Goal: Task Accomplishment & Management: Complete application form

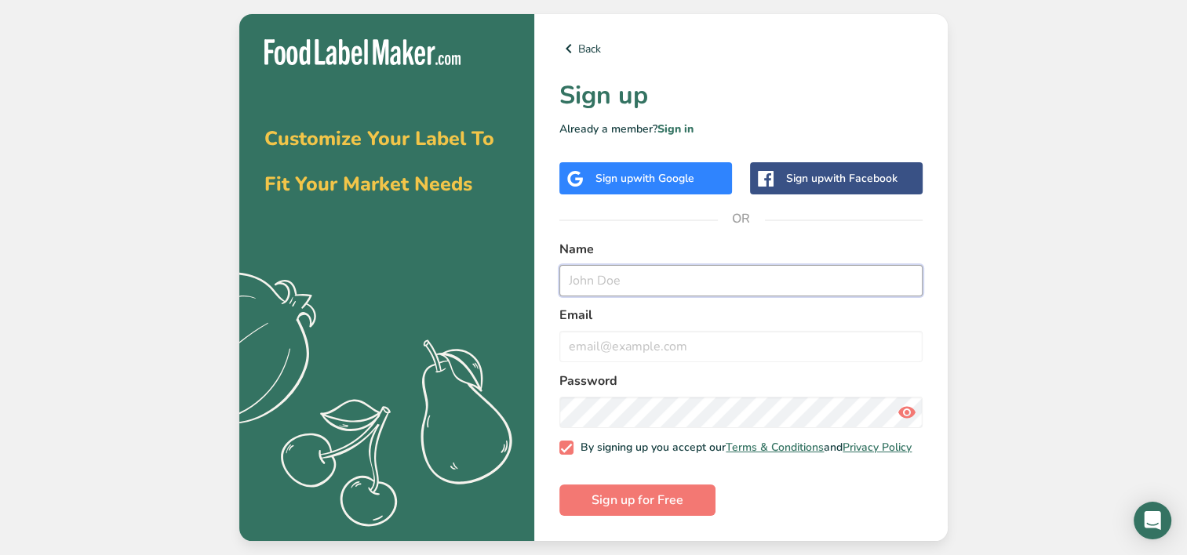
click at [595, 270] on input "text" at bounding box center [740, 280] width 363 height 31
type input "[PERSON_NAME]"
type input "[EMAIL_ADDRESS][DOMAIN_NAME]"
type input "[PERSON_NAME]"
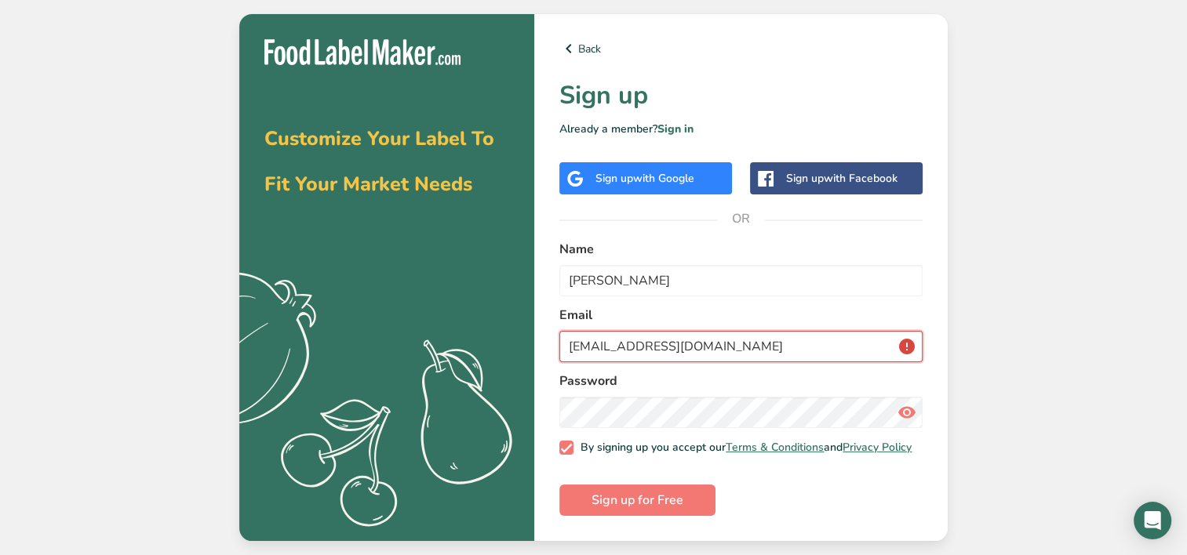
click at [740, 344] on input "[EMAIL_ADDRESS][DOMAIN_NAME]" at bounding box center [740, 346] width 363 height 31
type input "3"
type input "[DOMAIN_NAME][EMAIL_ADDRESS][DOMAIN_NAME]"
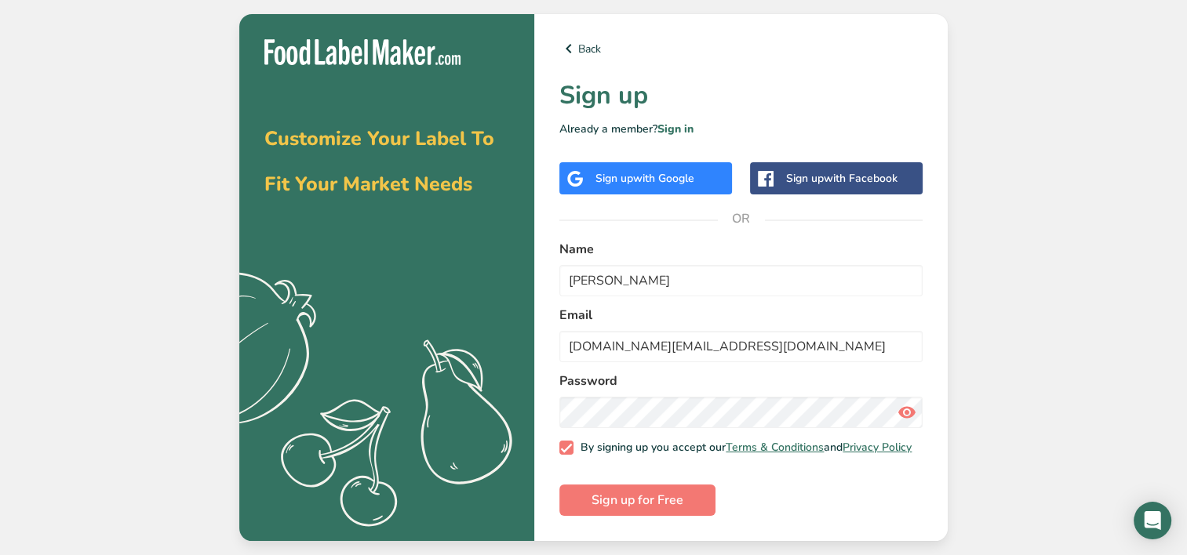
click at [913, 410] on icon at bounding box center [906, 412] width 19 height 28
click at [644, 497] on span "Sign up for Free" at bounding box center [637, 500] width 92 height 19
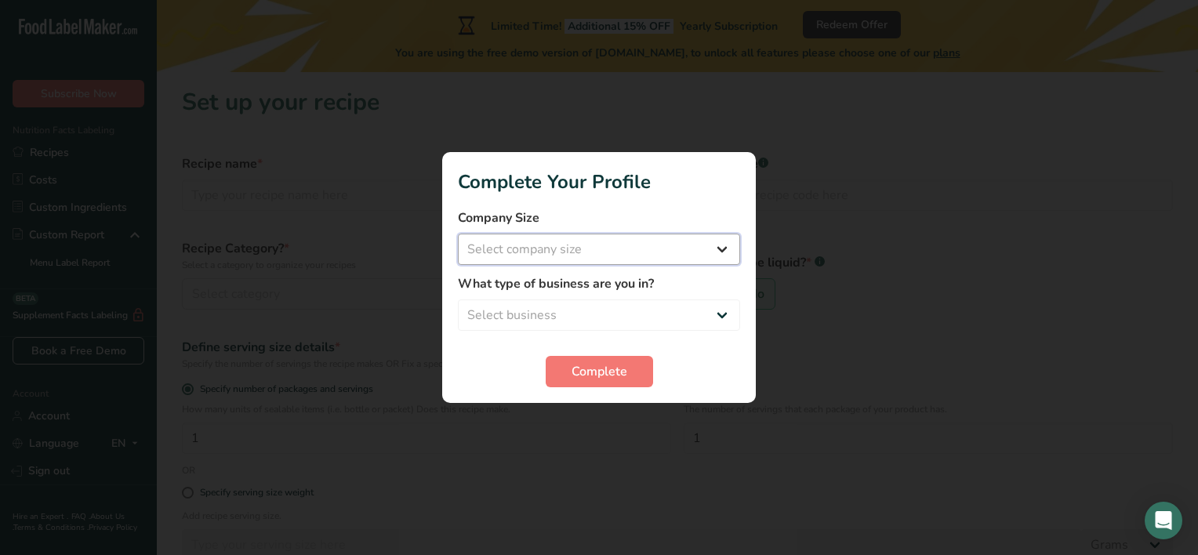
click at [726, 243] on select "Select company size Fewer than 10 Employees 10 to 50 Employees 51 to 500 Employ…" at bounding box center [599, 249] width 282 height 31
select select "1"
click at [458, 234] on select "Select company size Fewer than 10 Employees 10 to 50 Employees 51 to 500 Employ…" at bounding box center [599, 249] width 282 height 31
click at [625, 311] on select "Select business Packaged Food Manufacturer Restaurant & Cafe Bakery Meal Plans …" at bounding box center [599, 315] width 282 height 31
select select "1"
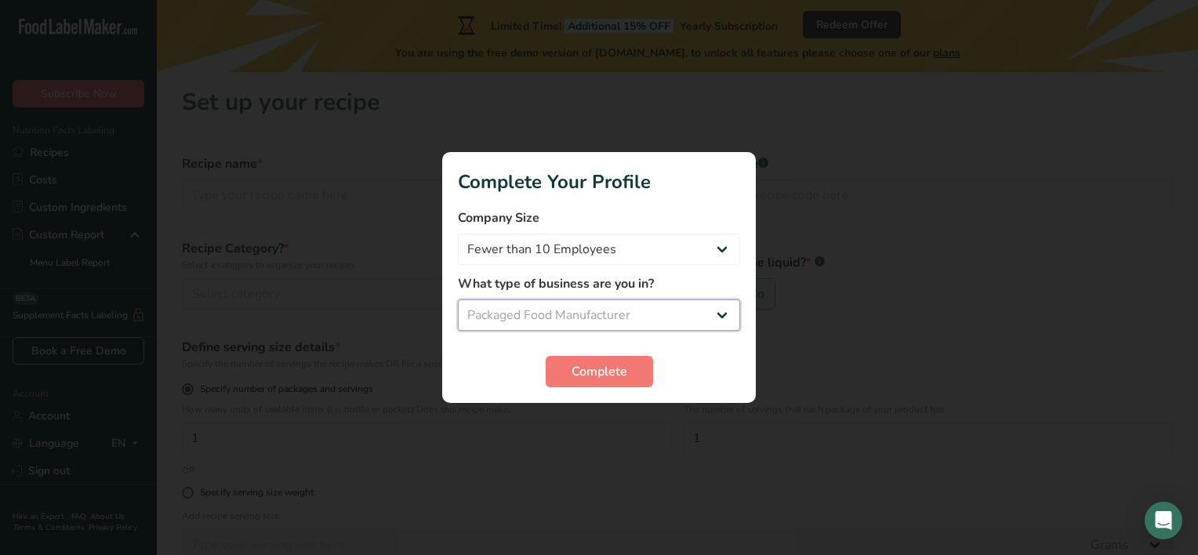
click at [458, 300] on select "Select business Packaged Food Manufacturer Restaurant & Cafe Bakery Meal Plans …" at bounding box center [599, 315] width 282 height 31
click at [569, 387] on button "Complete" at bounding box center [599, 371] width 107 height 31
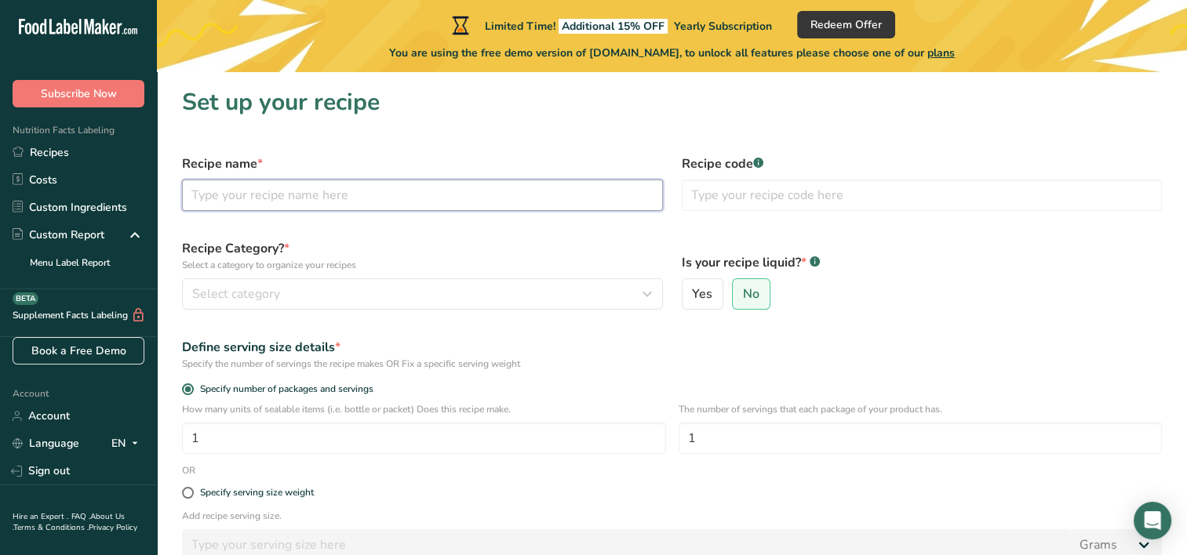
click at [377, 201] on input "text" at bounding box center [422, 195] width 481 height 31
type input "Dried Pineapple Bites"
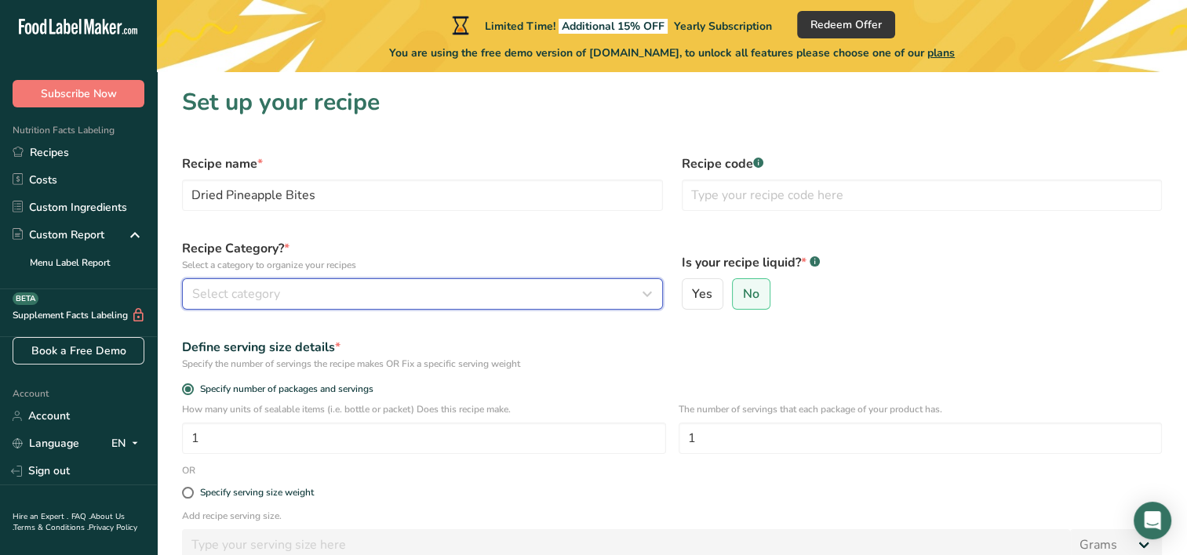
click at [229, 296] on span "Select category" at bounding box center [236, 294] width 88 height 19
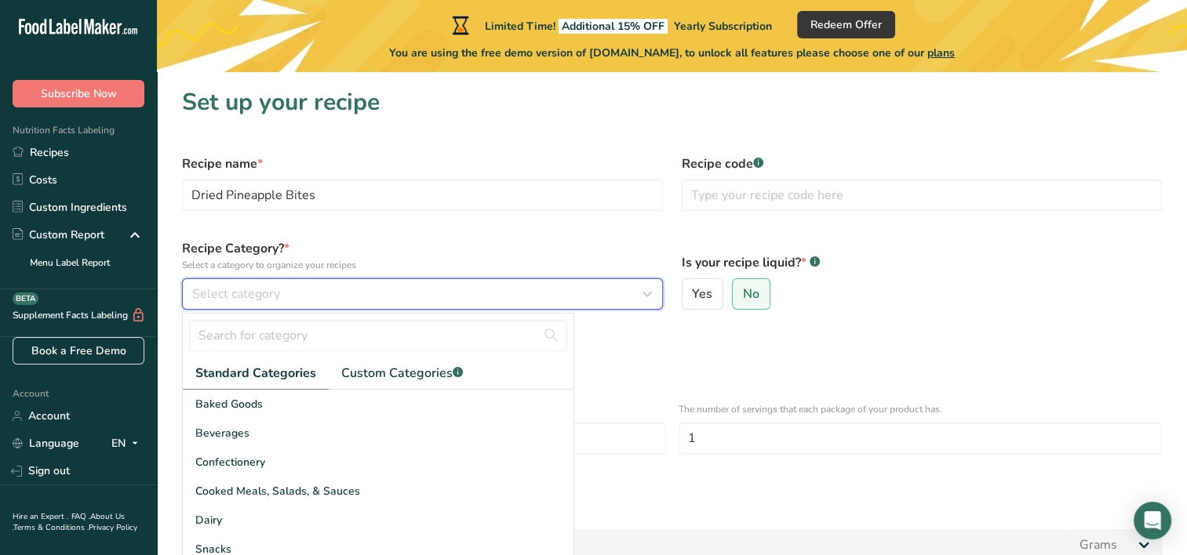
scroll to position [78, 0]
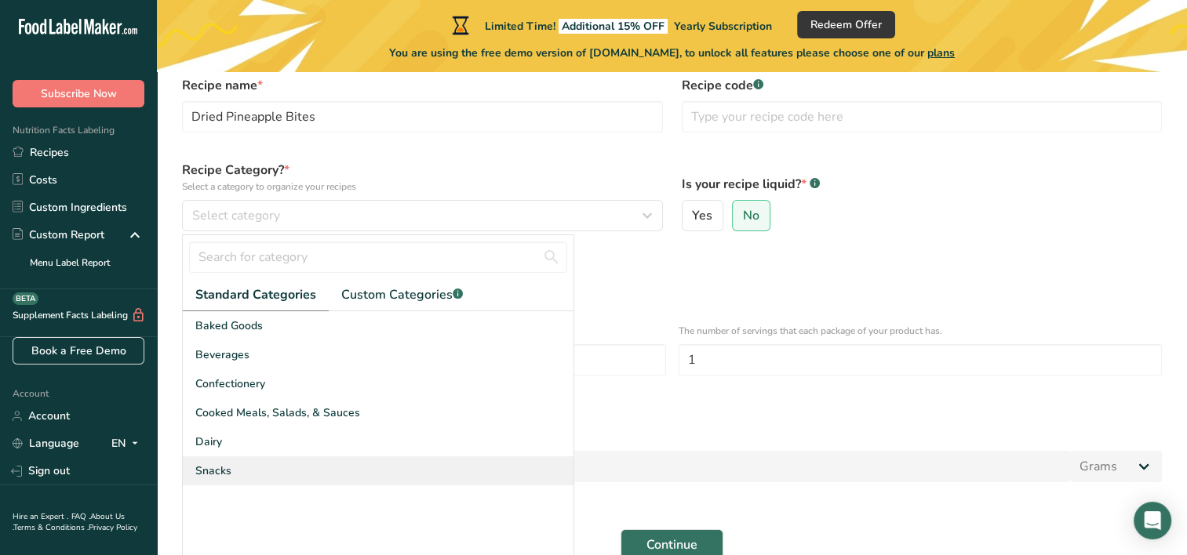
click at [253, 469] on div "Snacks" at bounding box center [378, 470] width 391 height 29
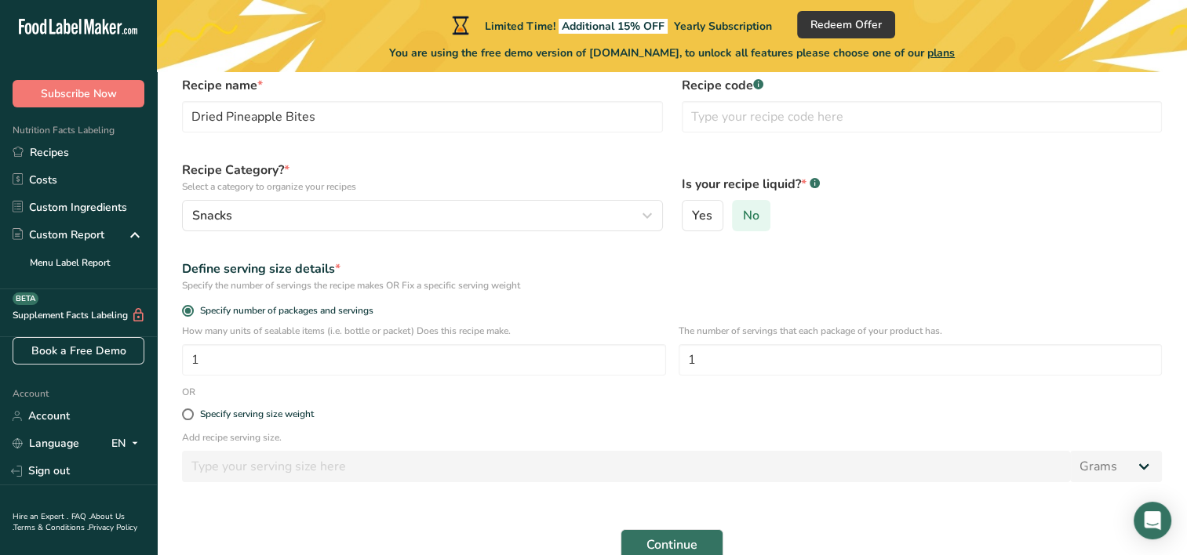
click at [758, 210] on label "No" at bounding box center [751, 215] width 38 height 31
click at [743, 211] on input "No" at bounding box center [738, 216] width 10 height 10
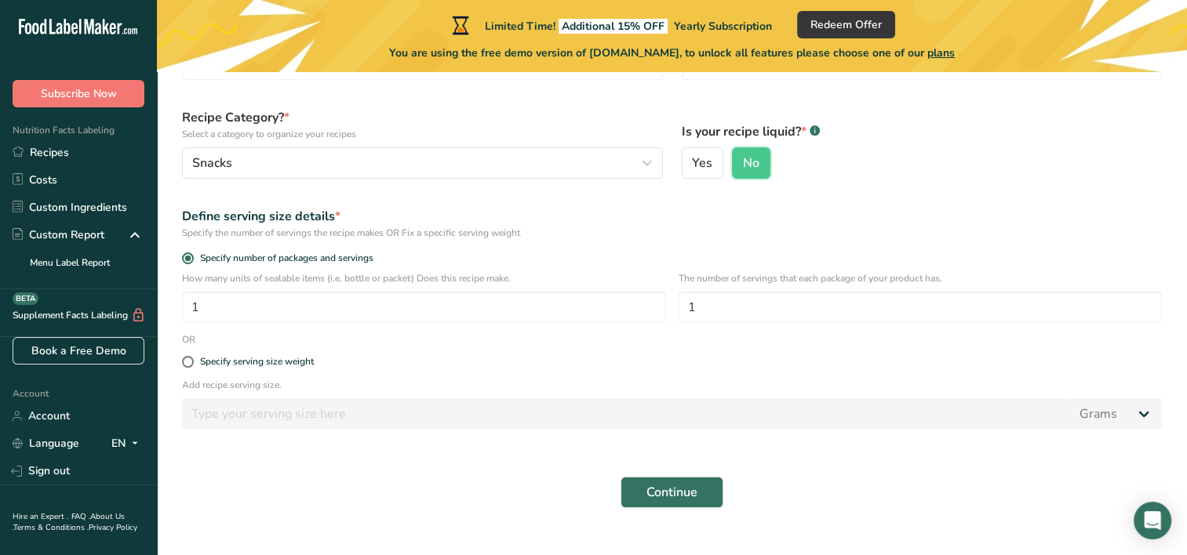
scroll to position [157, 0]
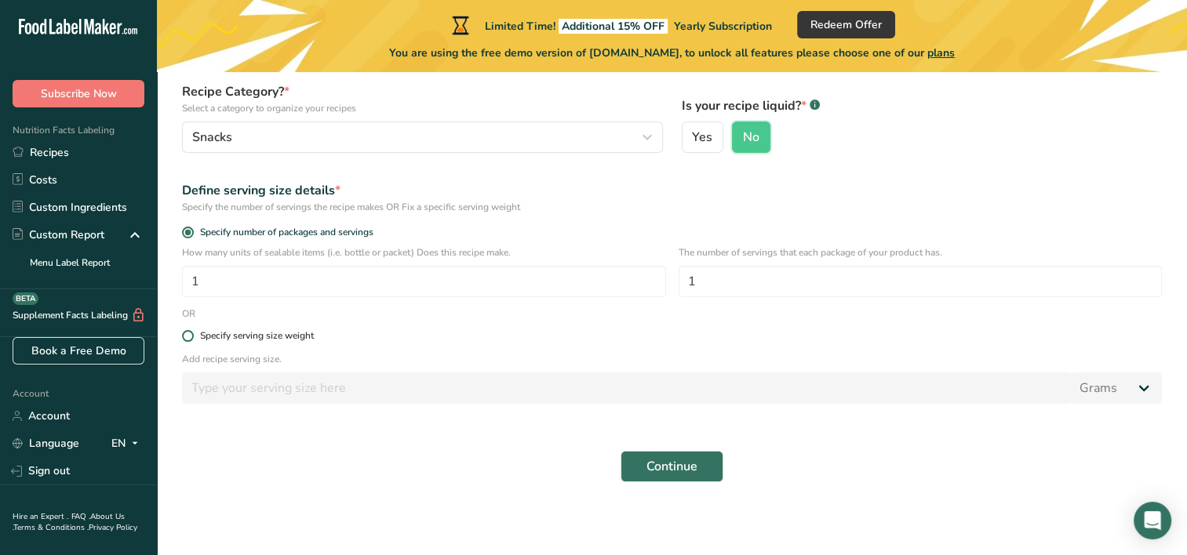
click at [191, 336] on span at bounding box center [188, 336] width 12 height 12
click at [191, 336] on input "Specify serving size weight" at bounding box center [187, 336] width 10 height 10
radio input "true"
radio input "false"
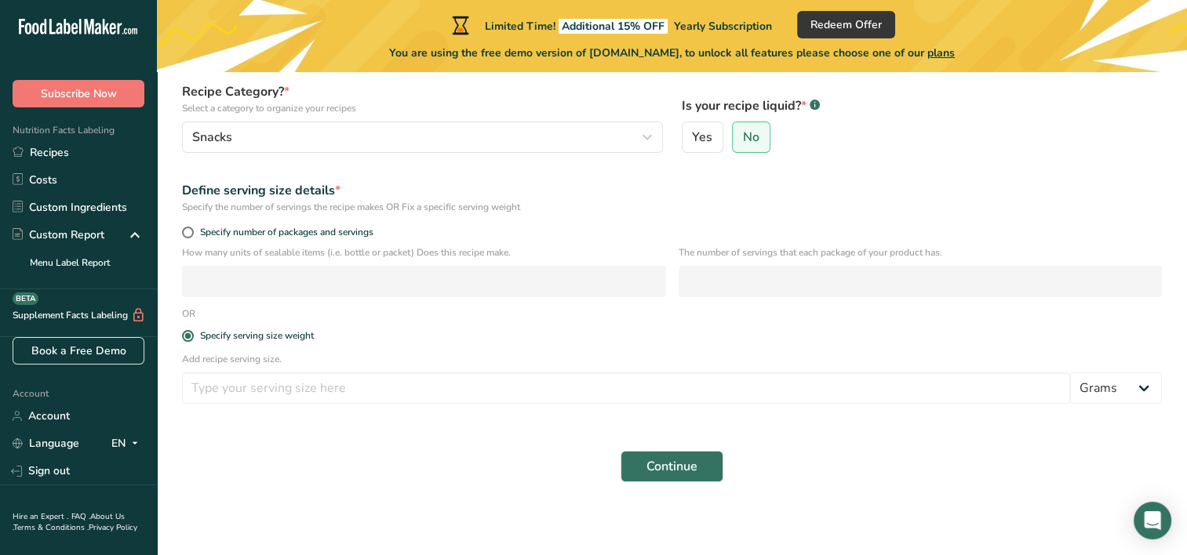
click at [173, 231] on section "Set up your recipe Recipe name * Dried Pineapple Bites Recipe code .a-a{fill:#3…" at bounding box center [672, 211] width 1030 height 592
click at [189, 233] on span at bounding box center [188, 233] width 12 height 12
click at [189, 233] on input "Specify number of packages and servings" at bounding box center [187, 232] width 10 height 10
radio input "true"
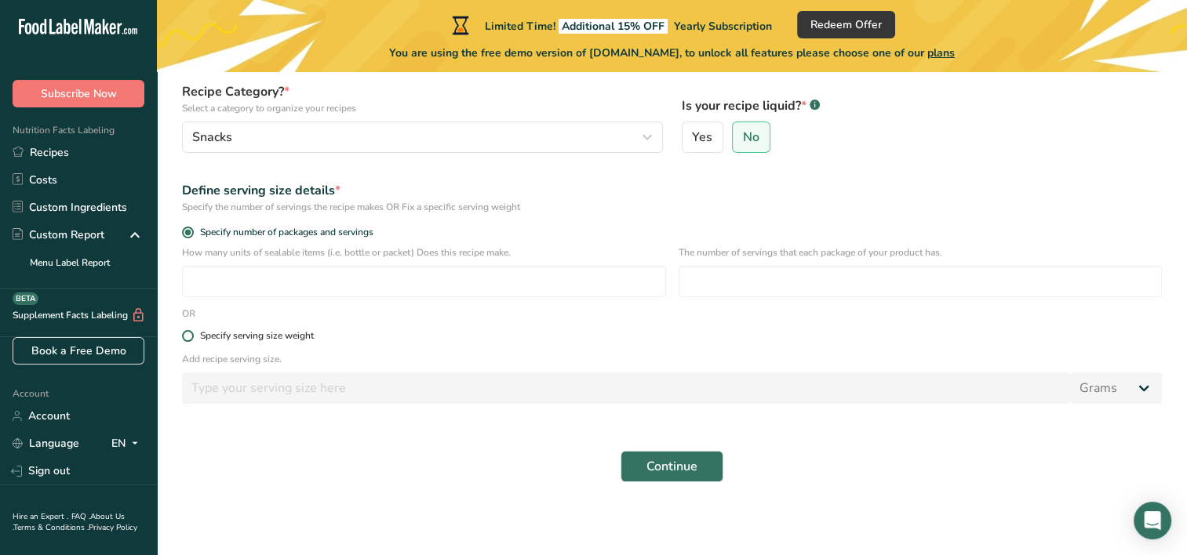
click at [182, 336] on span at bounding box center [188, 336] width 12 height 12
click at [182, 336] on input "Specify serving size weight" at bounding box center [187, 336] width 10 height 10
radio input "true"
radio input "false"
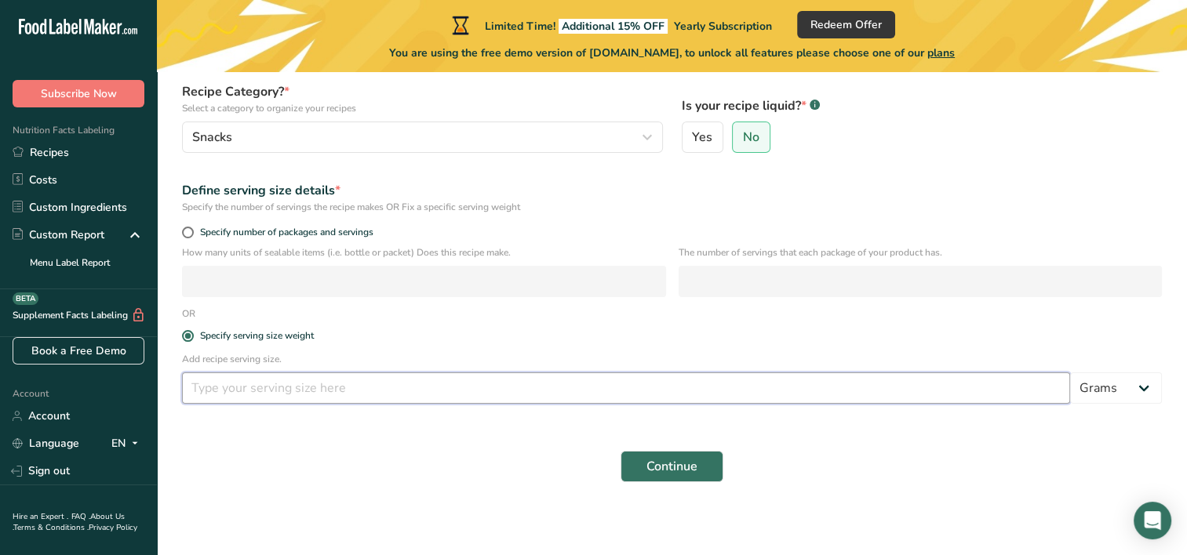
click at [202, 389] on input "number" at bounding box center [626, 388] width 888 height 31
type input "1.4"
click at [1139, 389] on select "Grams kg mg mcg lb oz l mL fl oz tbsp tsp cup qt gallon" at bounding box center [1116, 388] width 92 height 31
select select "5"
click at [1070, 373] on select "Grams kg mg mcg lb oz l mL fl oz tbsp tsp cup qt gallon" at bounding box center [1116, 388] width 92 height 31
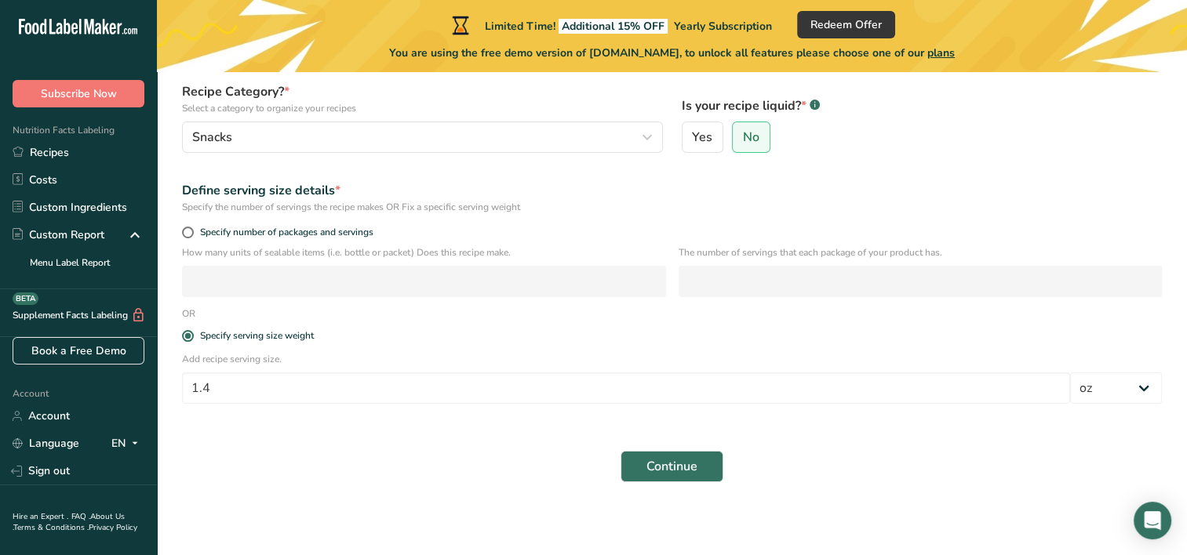
click at [825, 445] on div "Continue" at bounding box center [672, 467] width 998 height 50
click at [626, 465] on button "Continue" at bounding box center [671, 466] width 103 height 31
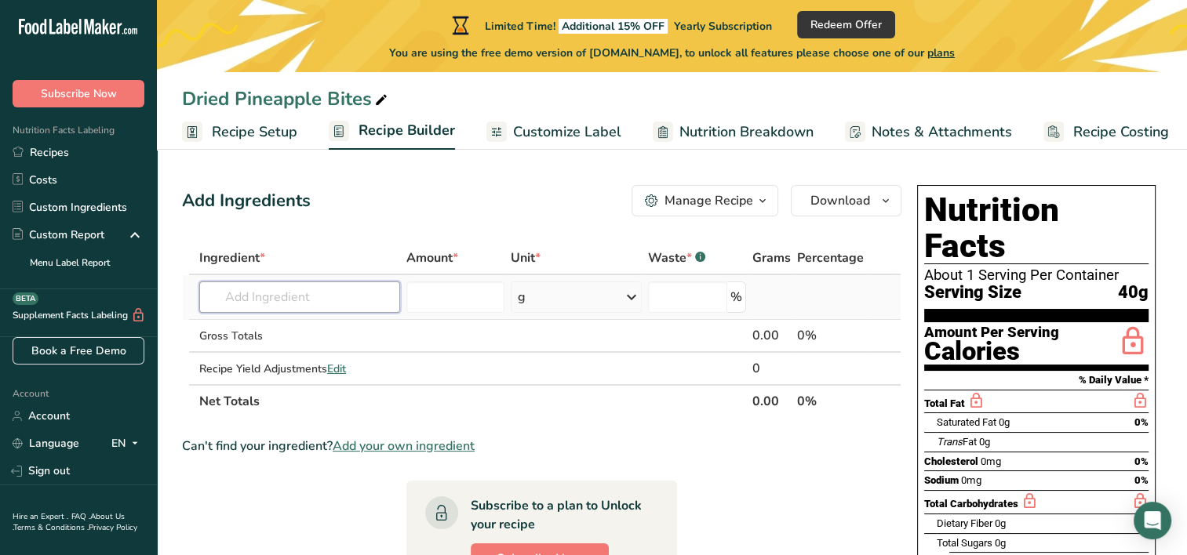
click at [259, 300] on input "text" at bounding box center [299, 297] width 201 height 31
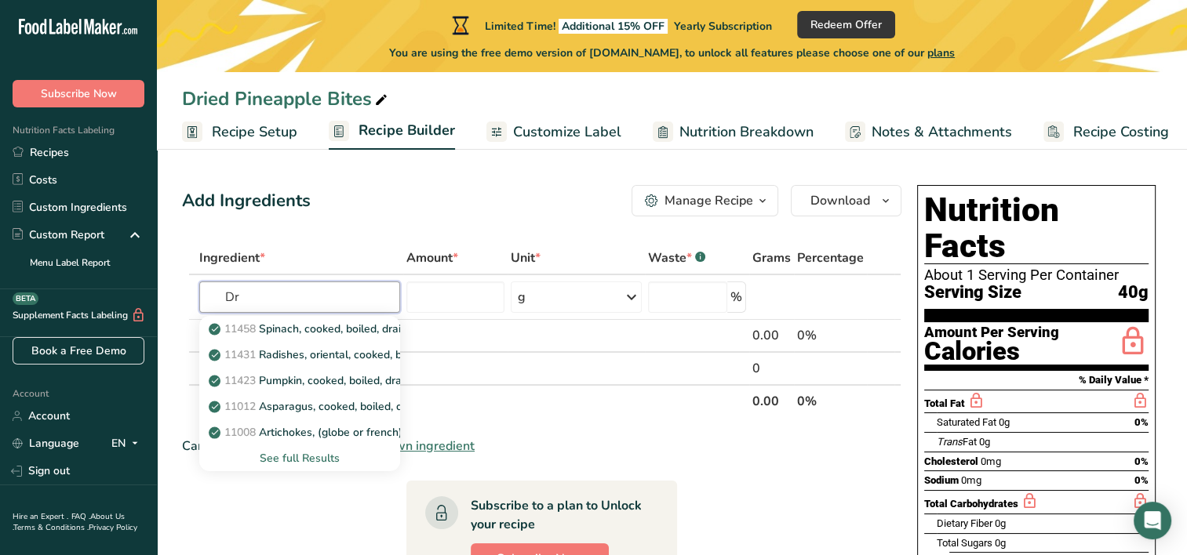
type input "D"
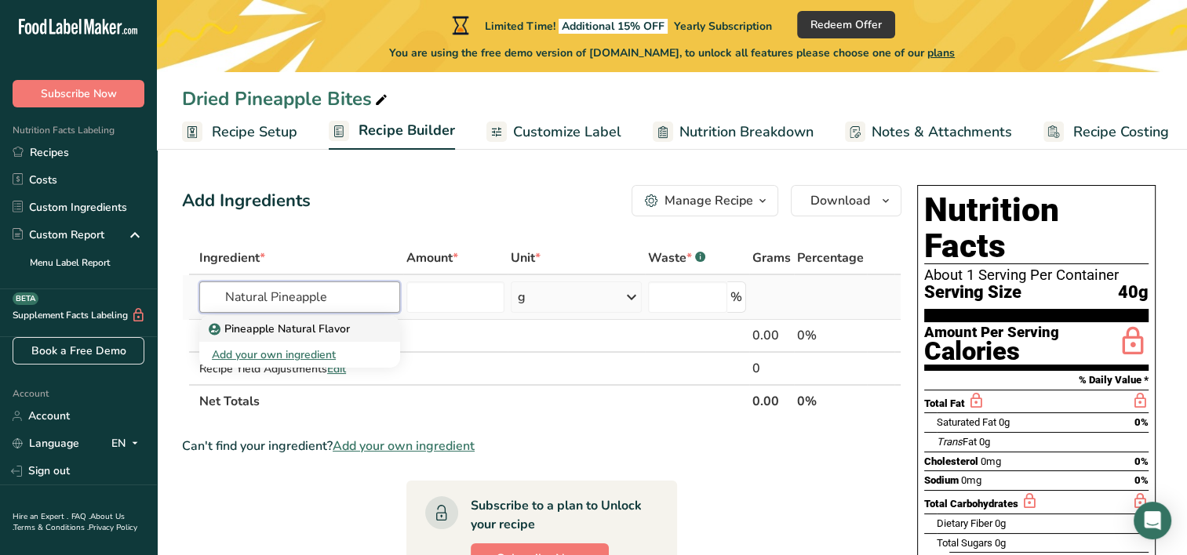
type input "Natural Pineapple"
click at [271, 329] on p "Pineapple Natural Flavor" at bounding box center [281, 329] width 138 height 16
type input "Pineapple Natural Flavor"
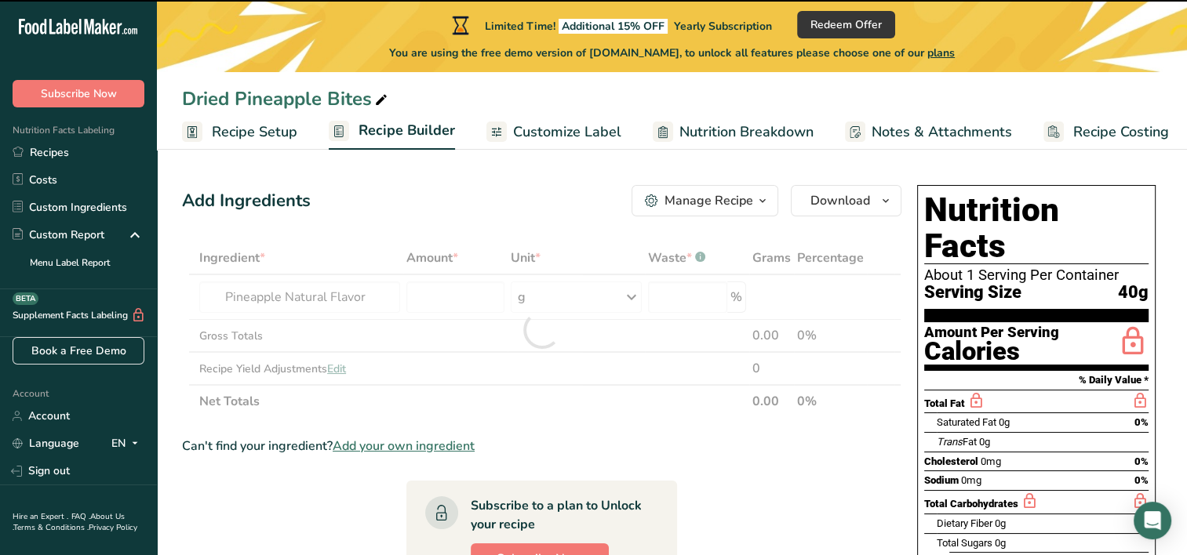
type input "0"
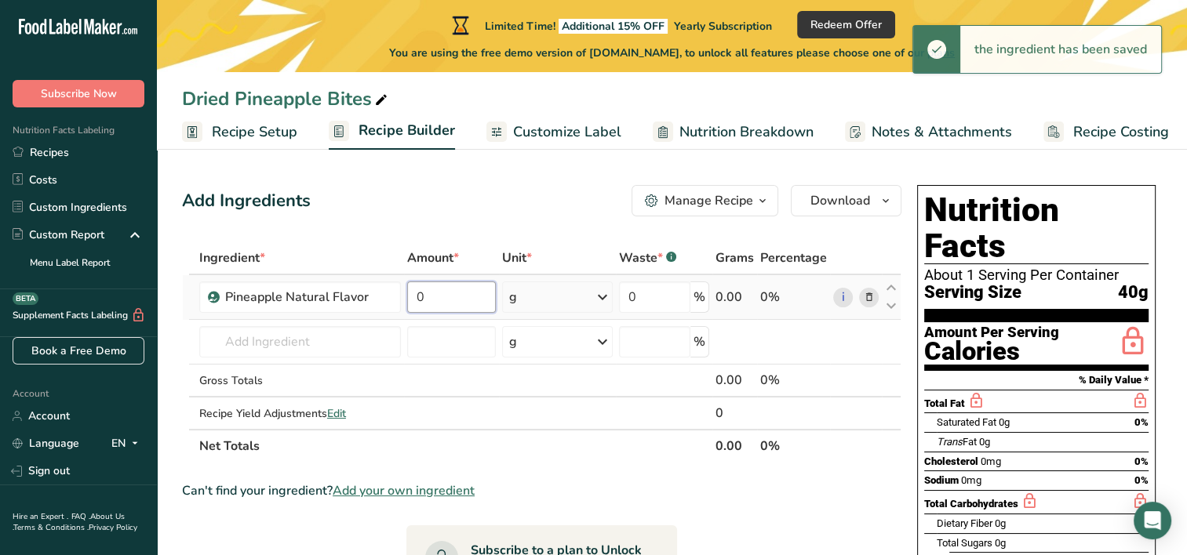
click at [444, 296] on input "0" at bounding box center [451, 297] width 89 height 31
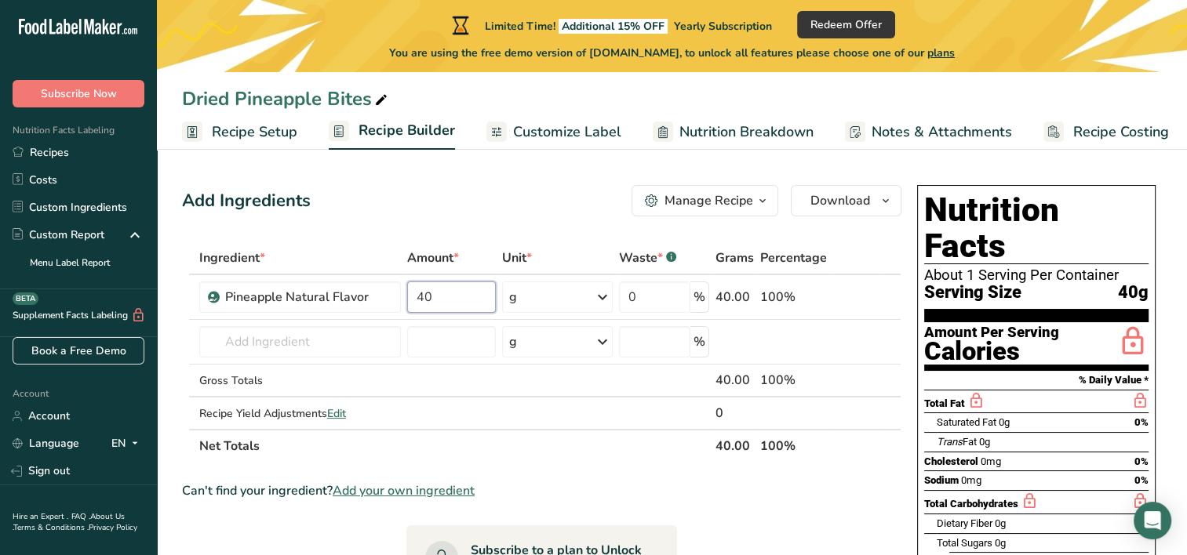
type input "40"
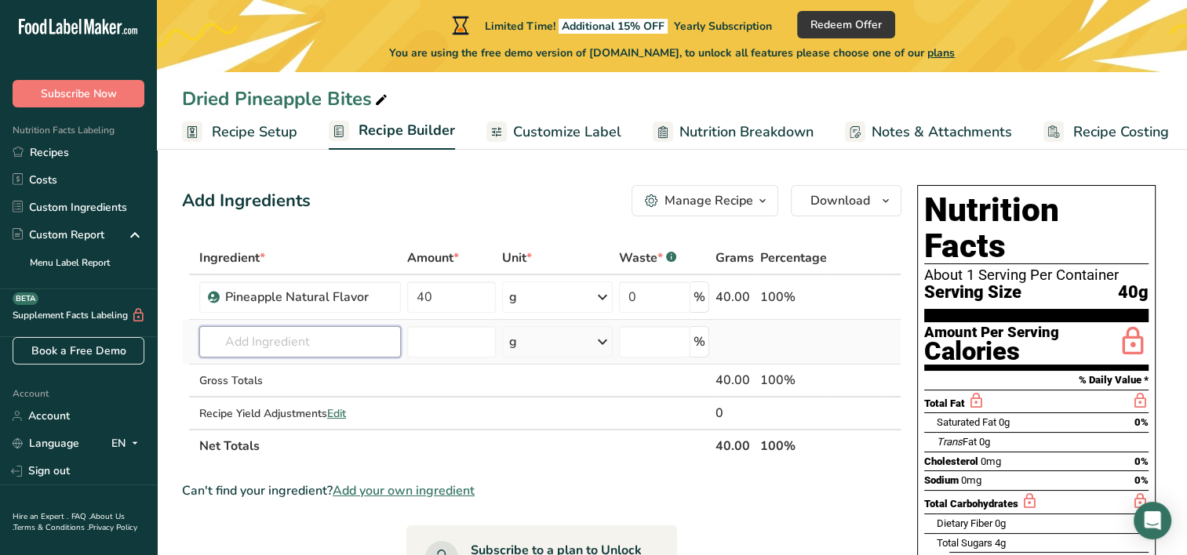
click at [316, 345] on input "text" at bounding box center [300, 341] width 202 height 31
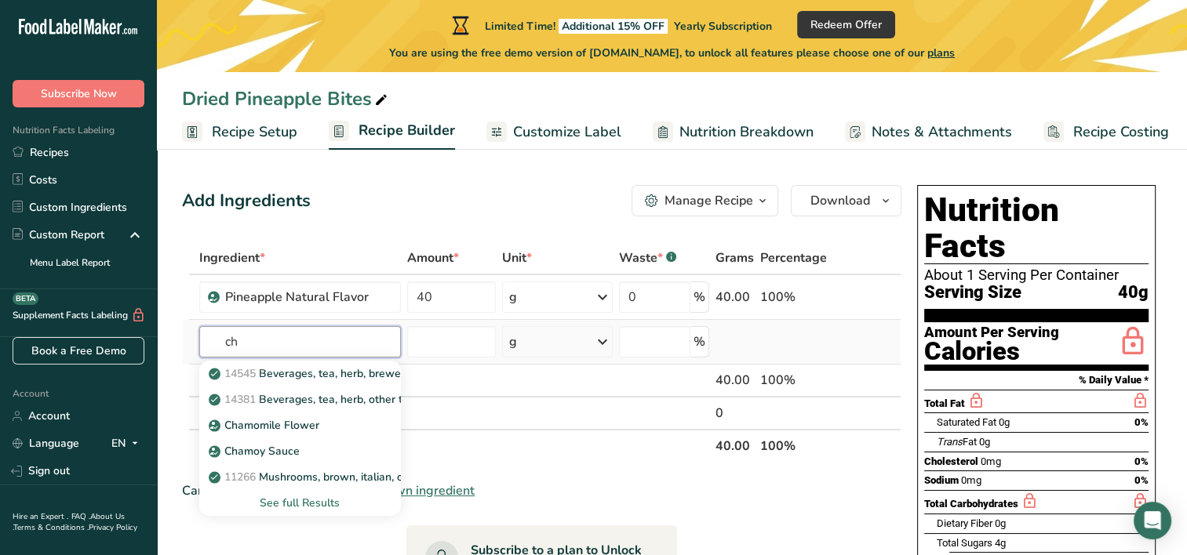
type input "c"
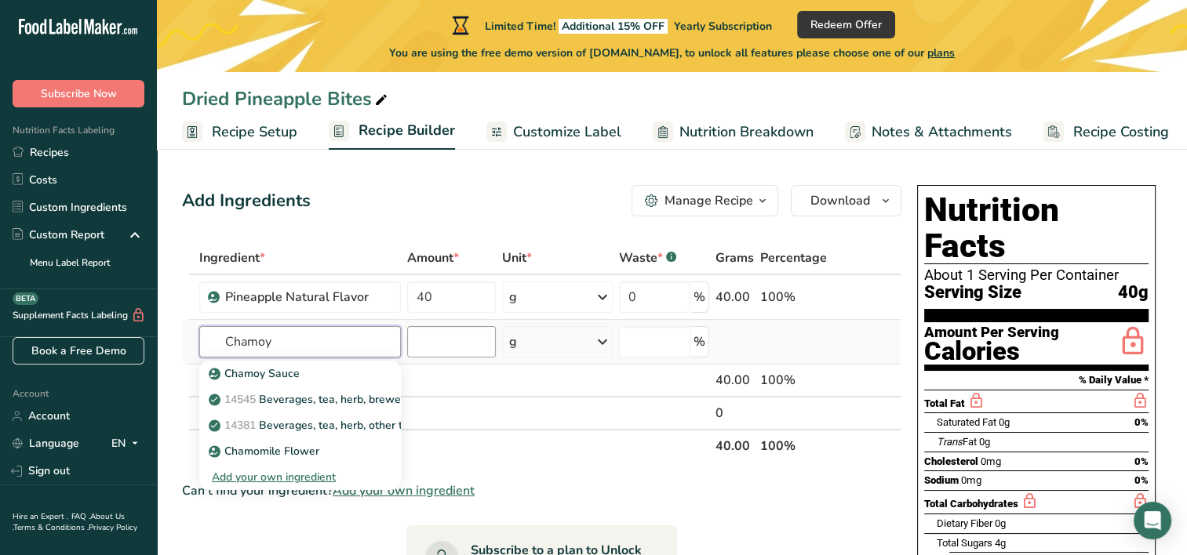
type input "Chamoy"
click at [444, 339] on input "number" at bounding box center [451, 341] width 89 height 31
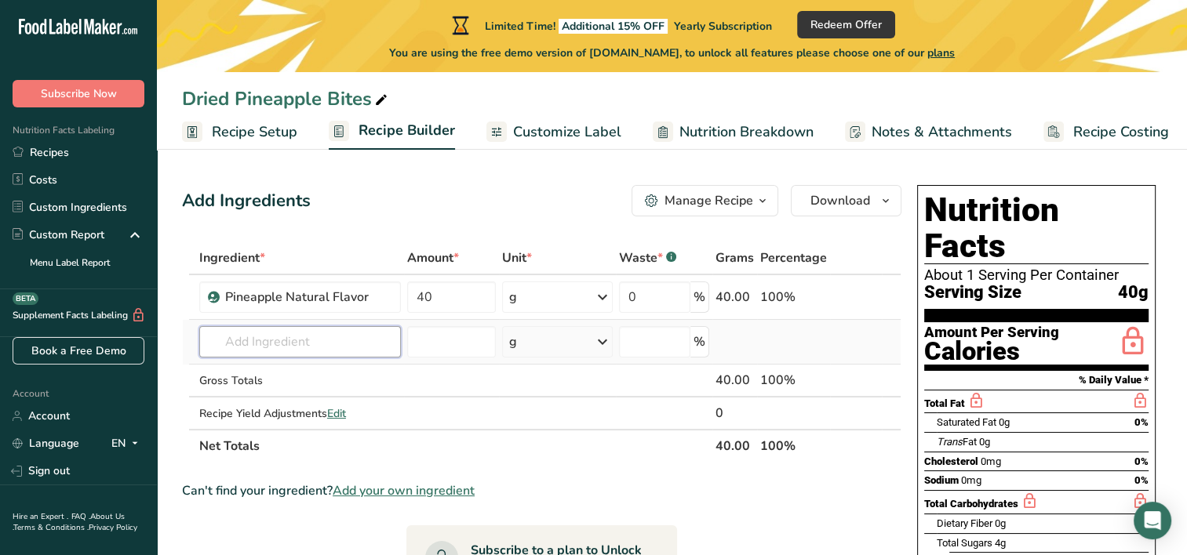
click at [336, 342] on input "text" at bounding box center [300, 341] width 202 height 31
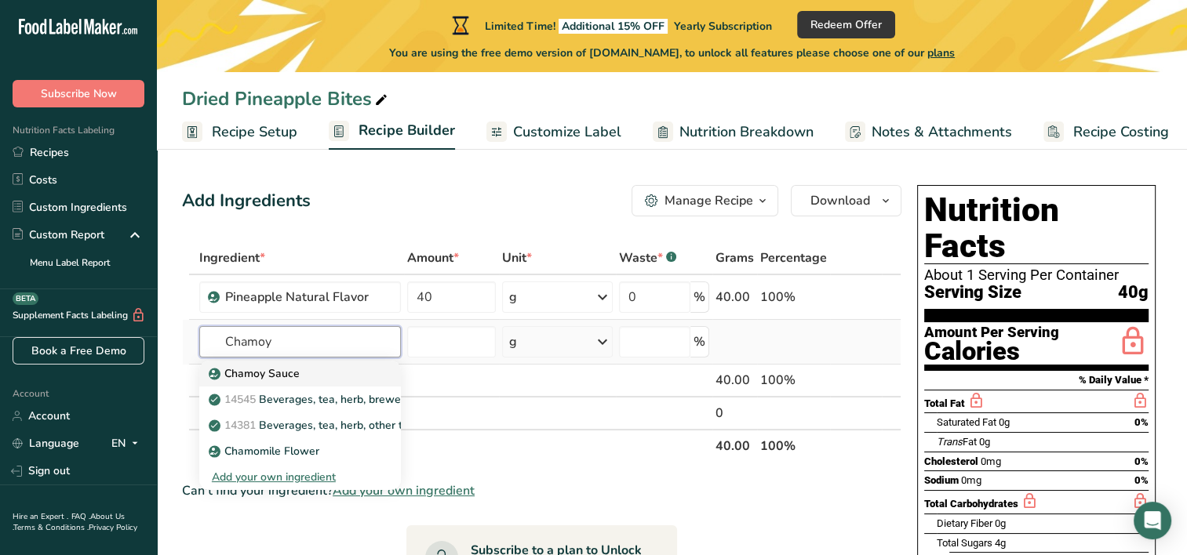
type input "Chamoy"
click at [278, 373] on p "Chamoy Sauce" at bounding box center [256, 373] width 88 height 16
type input "Chamoy Sauce"
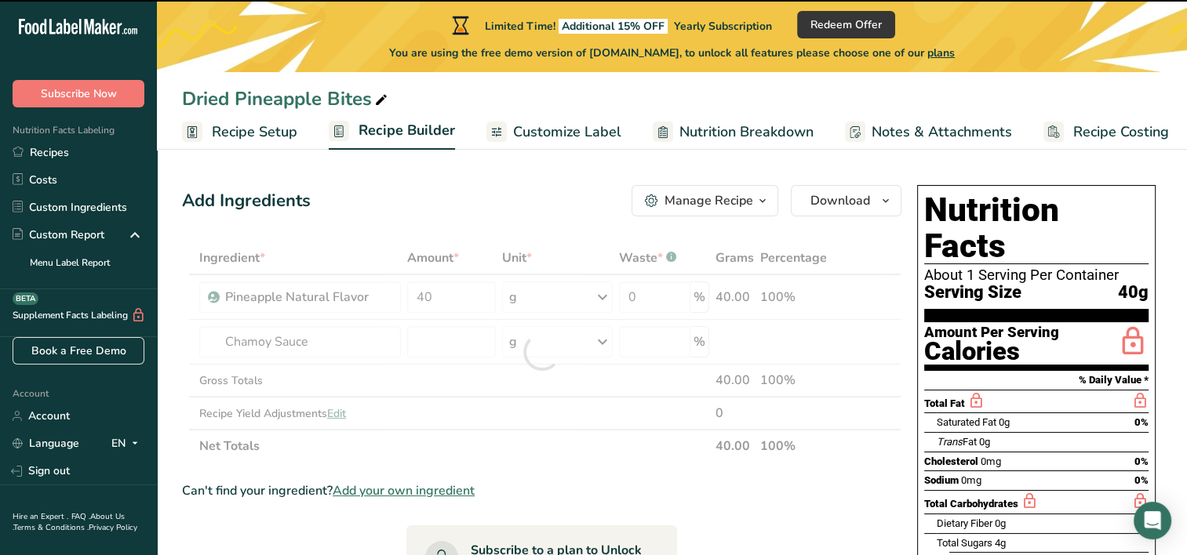
type input "0"
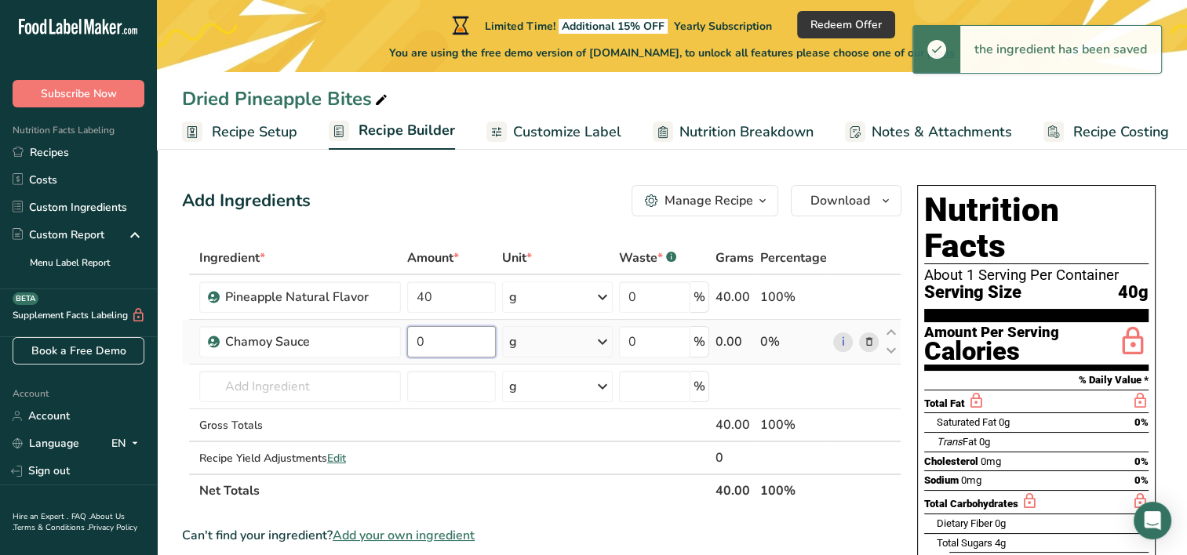
click at [431, 340] on input "0" at bounding box center [451, 341] width 89 height 31
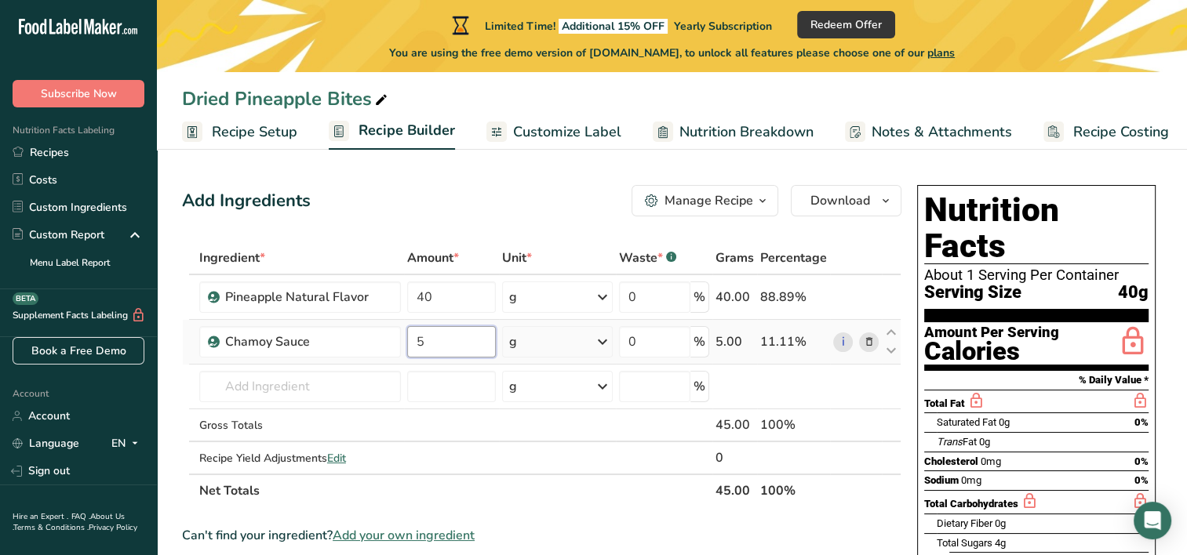
type input "5"
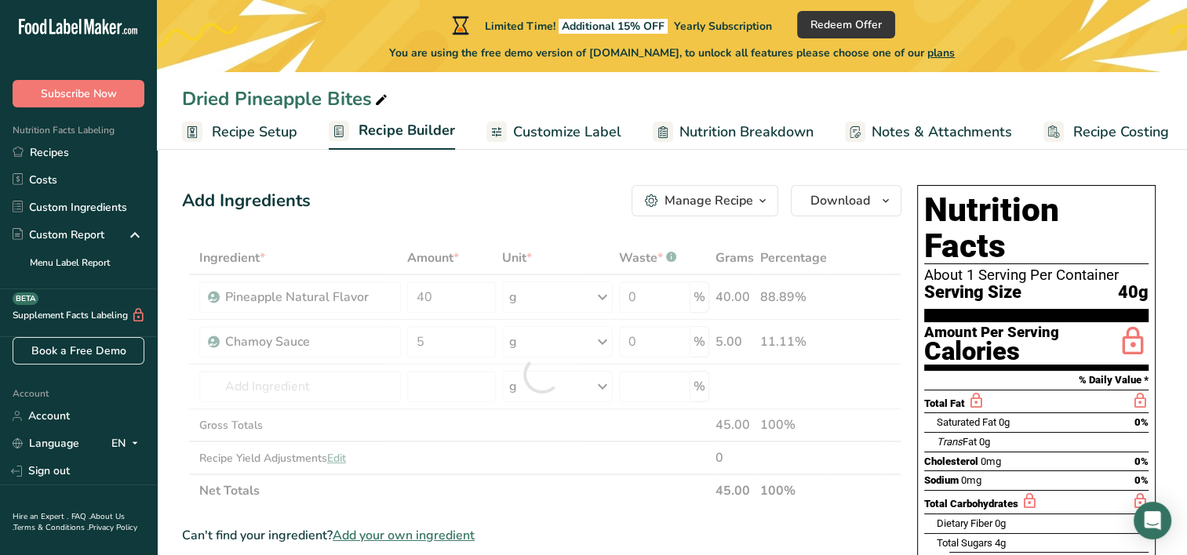
click at [603, 339] on div "Ingredient * Amount * Unit * Waste * .a-a{fill:#347362;}.b-a{fill:#fff;} Grams …" at bounding box center [541, 375] width 719 height 266
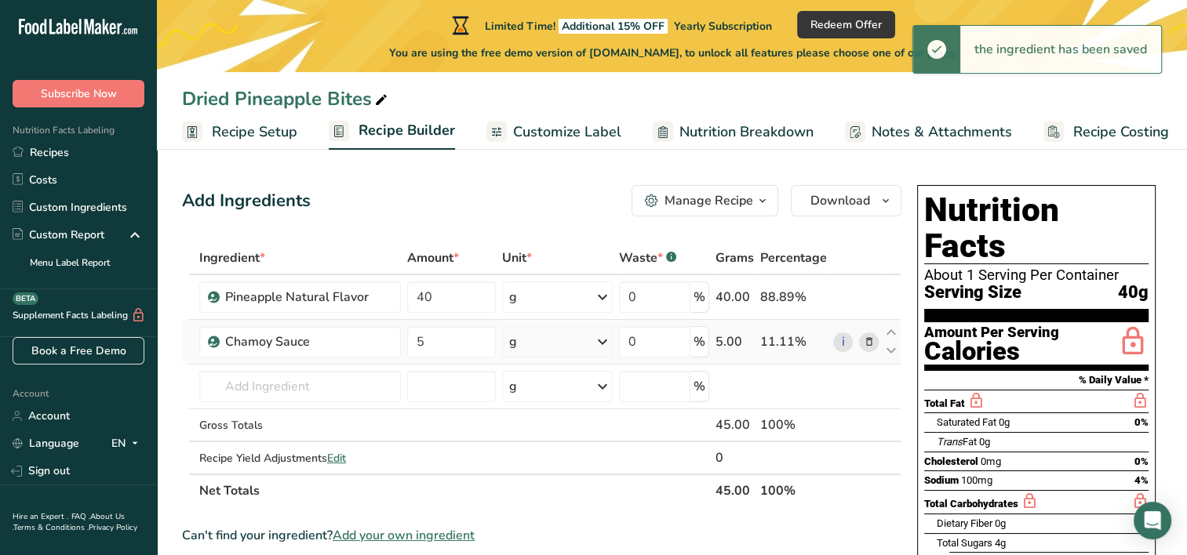
click at [602, 337] on icon at bounding box center [602, 342] width 19 height 28
click at [544, 546] on div "mL" at bounding box center [577, 539] width 119 height 16
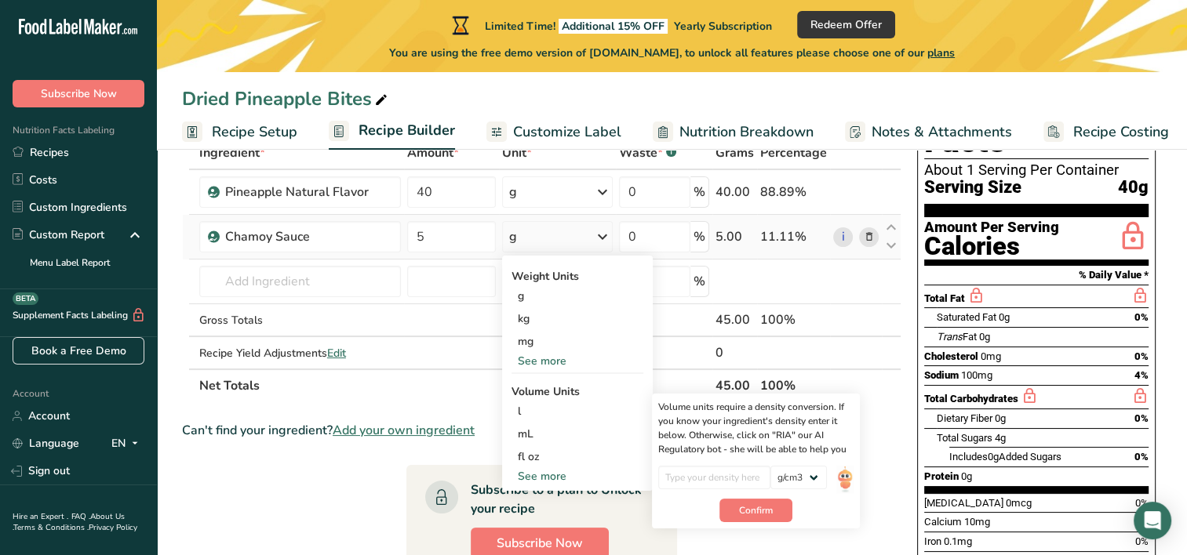
scroll to position [78, 0]
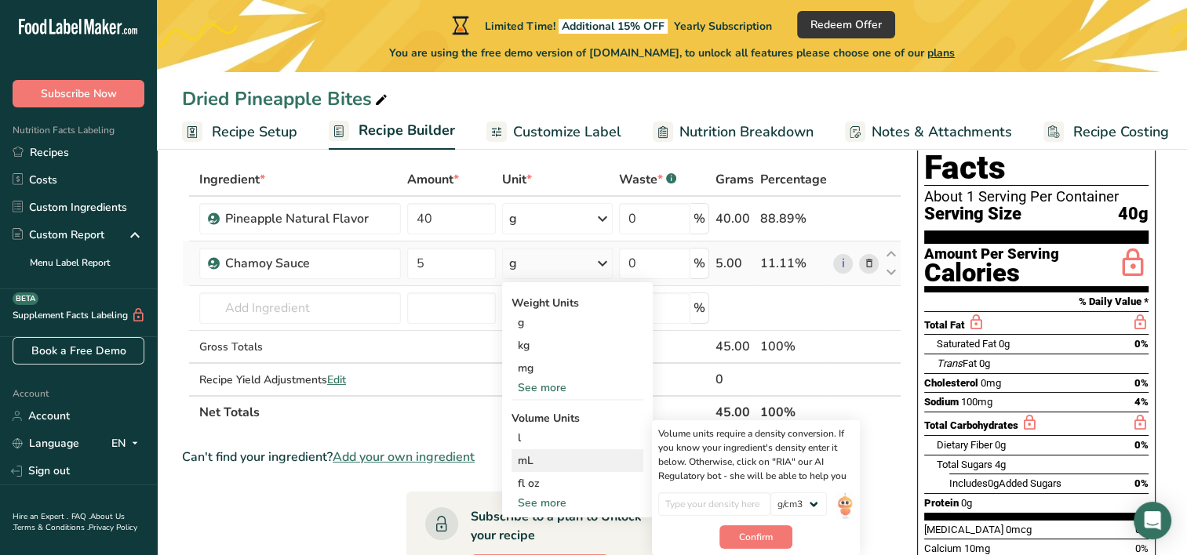
click at [530, 461] on div "mL" at bounding box center [577, 461] width 119 height 16
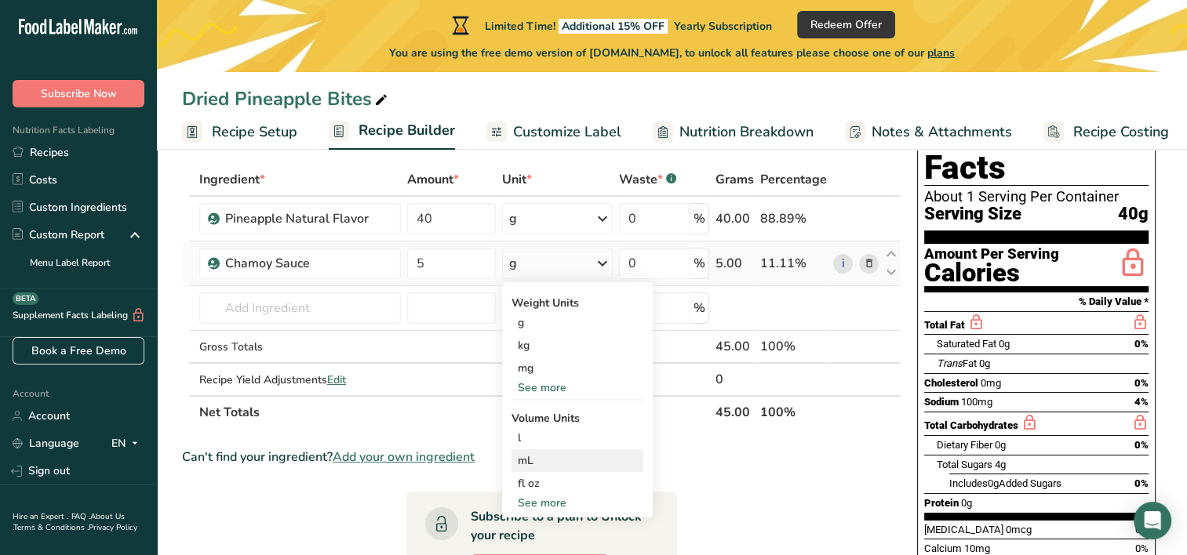
click at [539, 458] on div "mL" at bounding box center [577, 461] width 119 height 16
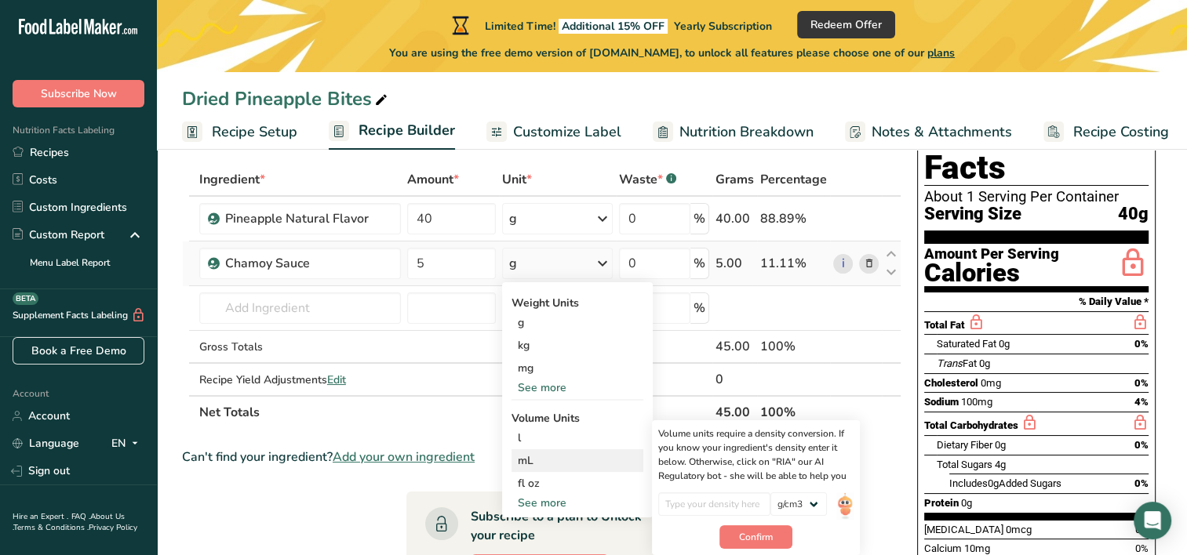
click at [524, 455] on div "mL" at bounding box center [577, 461] width 119 height 16
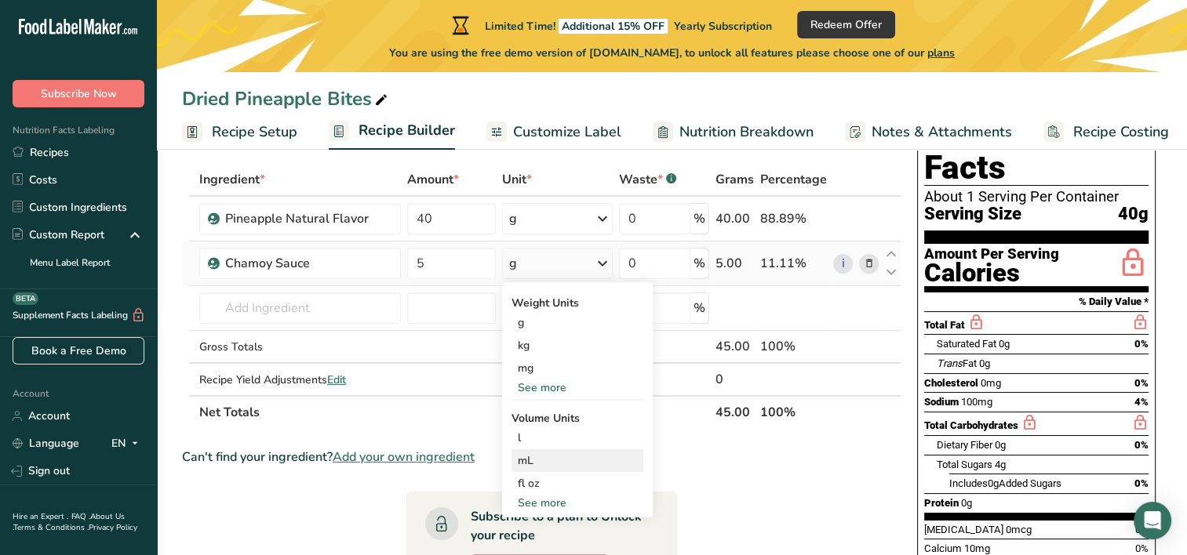
click at [524, 455] on div "mL" at bounding box center [577, 461] width 119 height 16
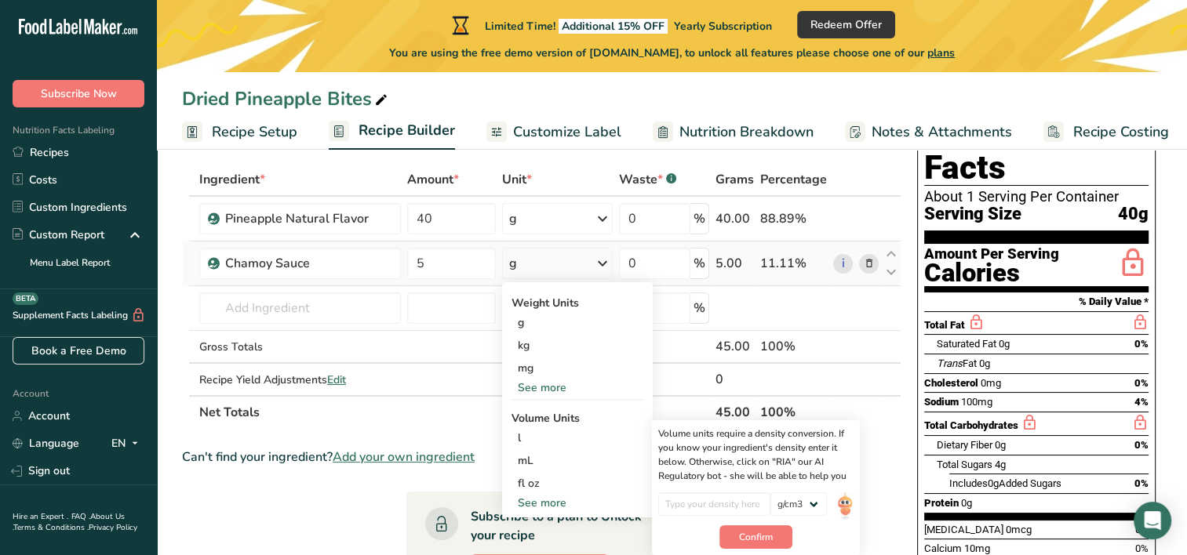
click at [543, 384] on div "See more" at bounding box center [577, 388] width 132 height 16
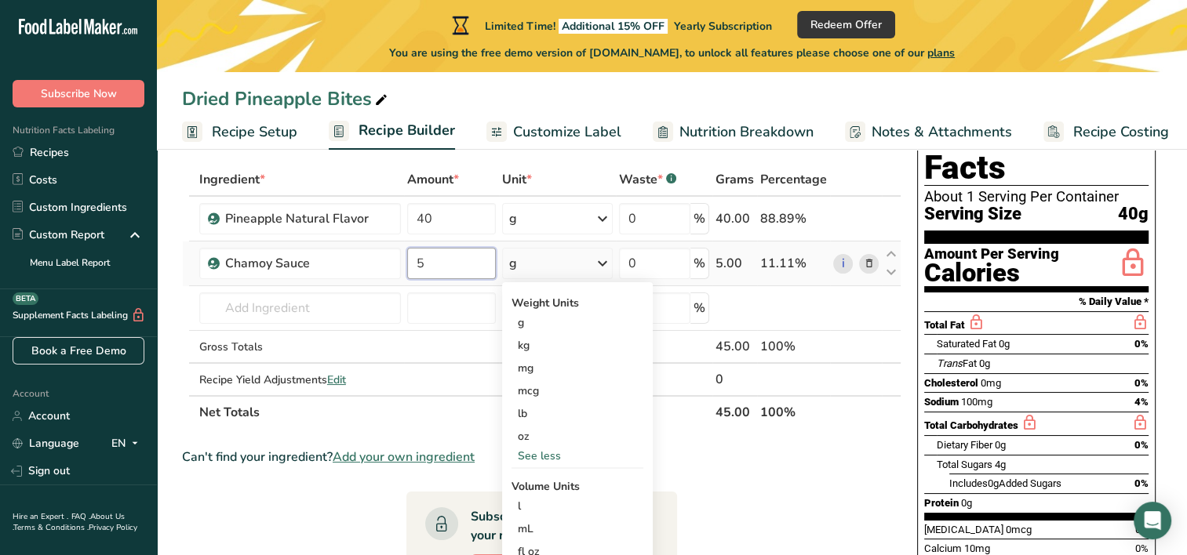
click at [444, 271] on input "5" at bounding box center [451, 263] width 89 height 31
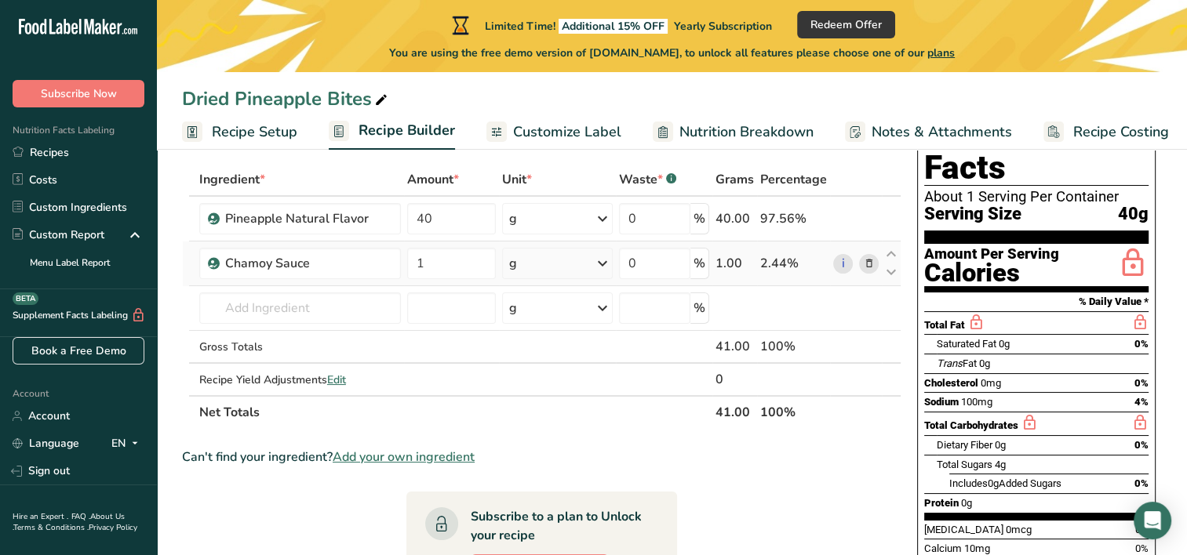
click at [604, 264] on div "Ingredient * Amount * Unit * Waste * .a-a{fill:#347362;}.b-a{fill:#fff;} Grams …" at bounding box center [541, 296] width 719 height 266
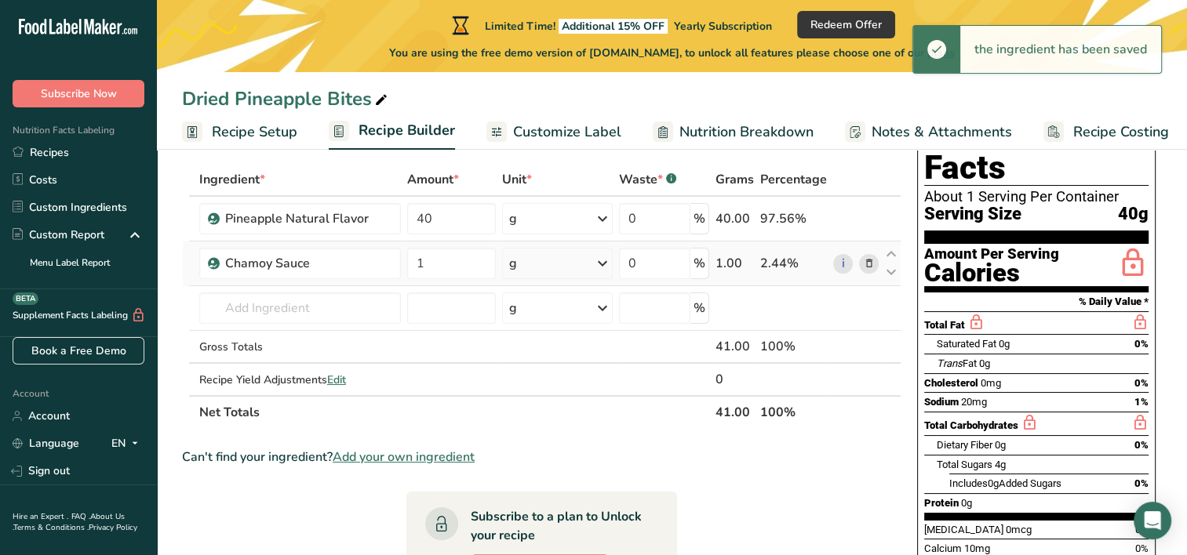
click at [604, 262] on icon at bounding box center [602, 263] width 19 height 28
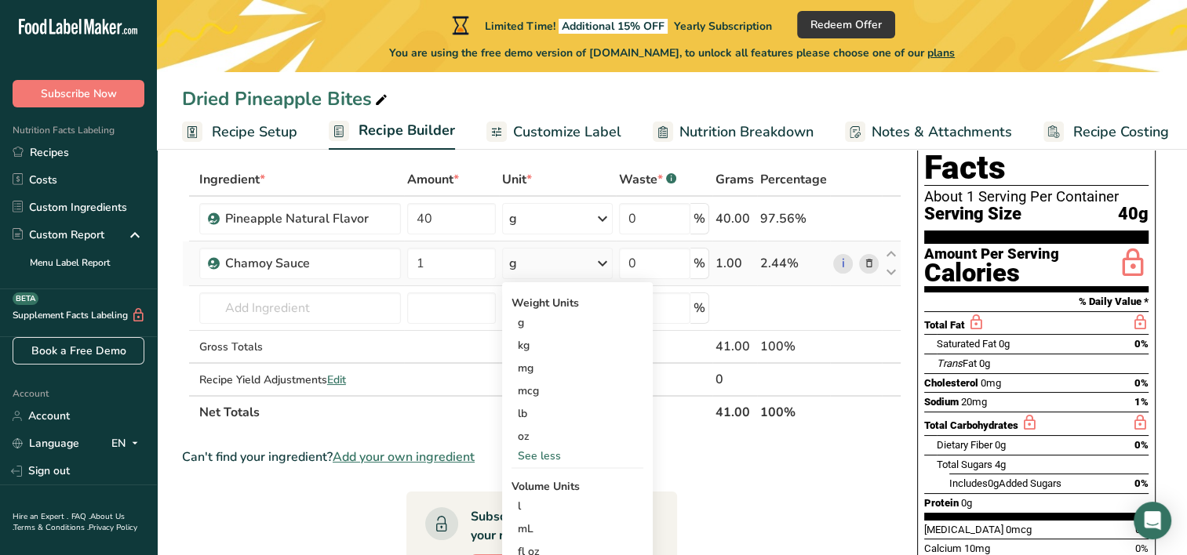
scroll to position [157, 0]
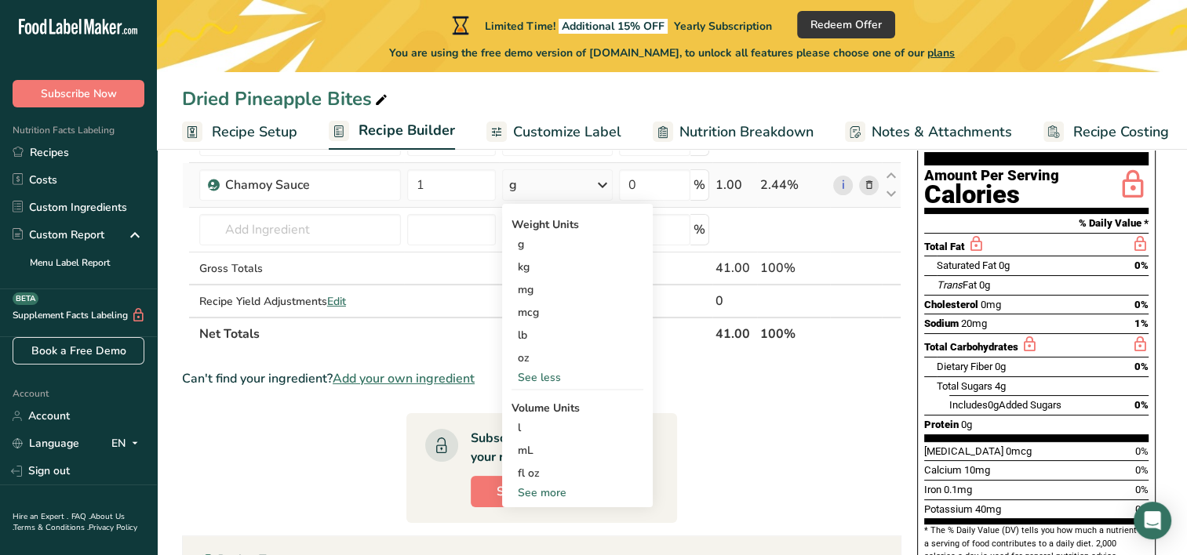
click at [552, 495] on div "See more" at bounding box center [577, 493] width 132 height 16
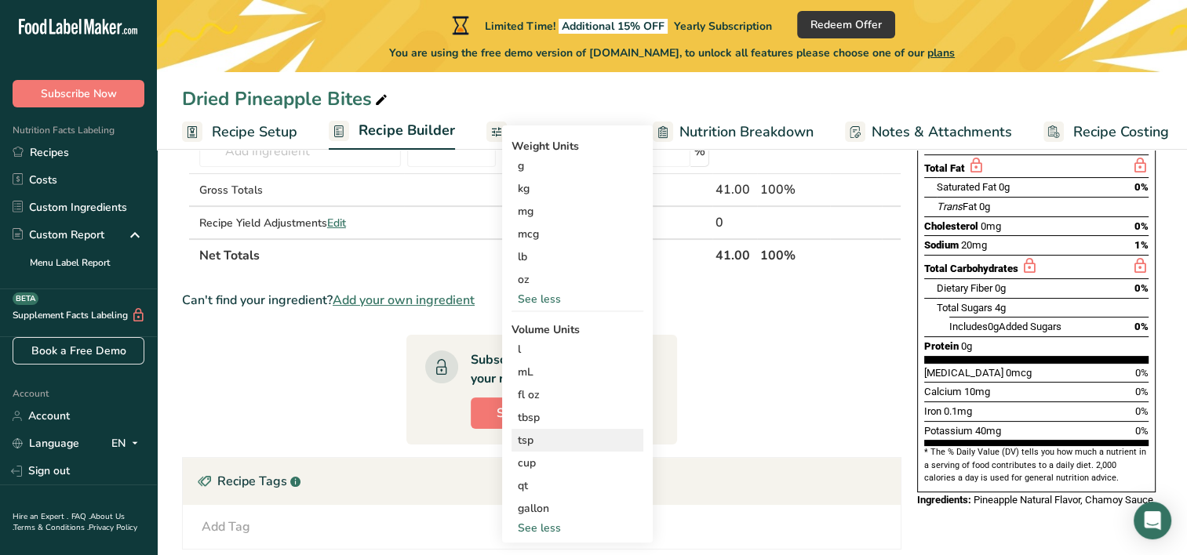
click at [551, 439] on div "tsp" at bounding box center [577, 440] width 119 height 16
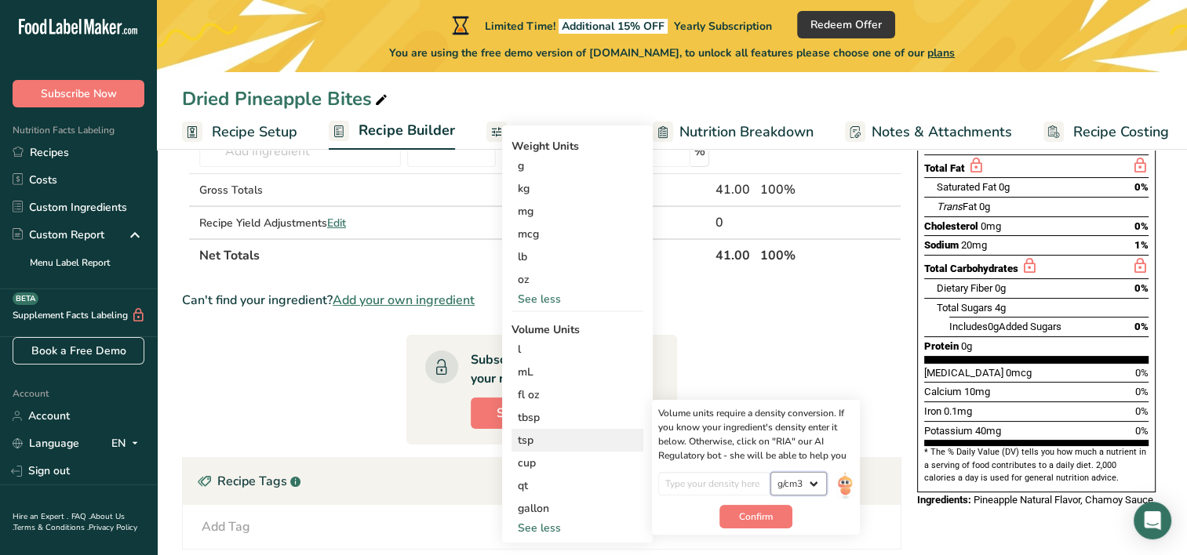
click at [804, 485] on select "lb/ft3 g/cm3" at bounding box center [798, 484] width 56 height 24
click at [715, 484] on input "number" at bounding box center [714, 484] width 112 height 24
click at [436, 220] on td at bounding box center [451, 222] width 95 height 31
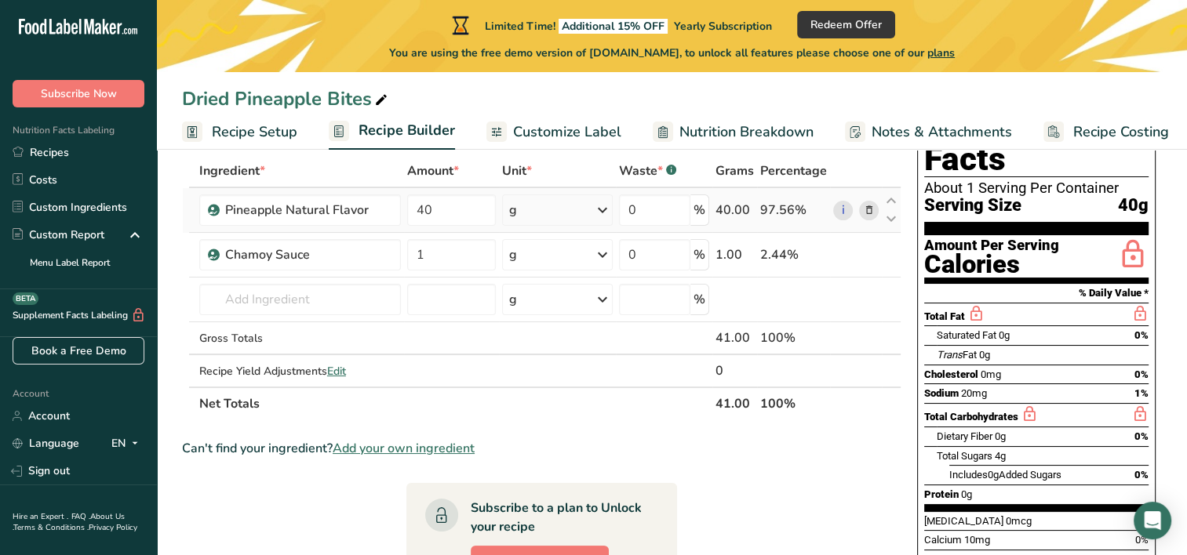
scroll to position [78, 0]
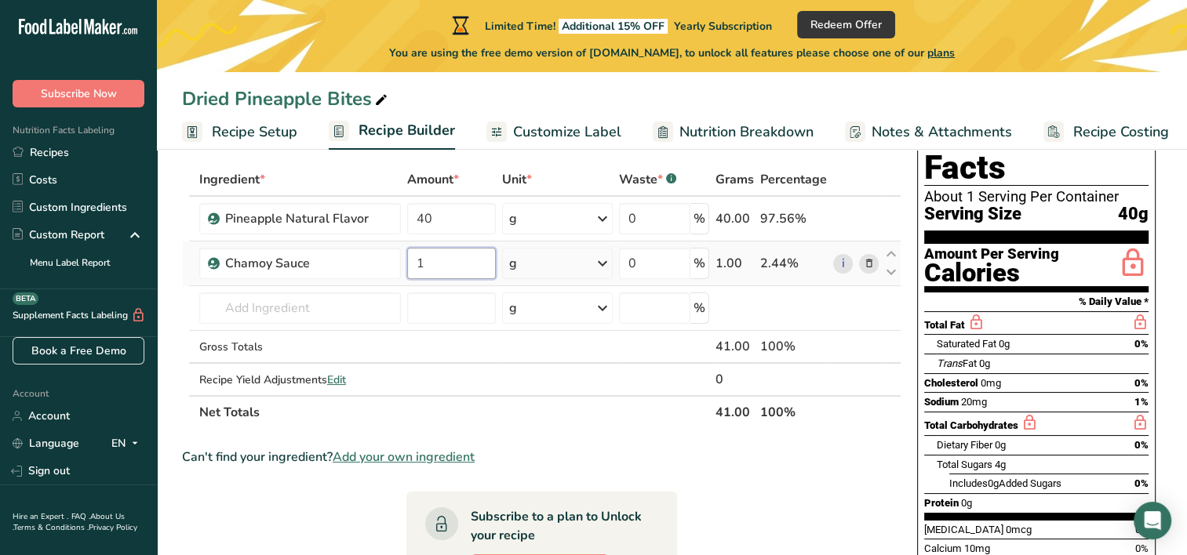
drag, startPoint x: 427, startPoint y: 265, endPoint x: 408, endPoint y: 267, distance: 19.0
click at [408, 267] on input "1" at bounding box center [451, 263] width 89 height 31
type input "5"
type input "4"
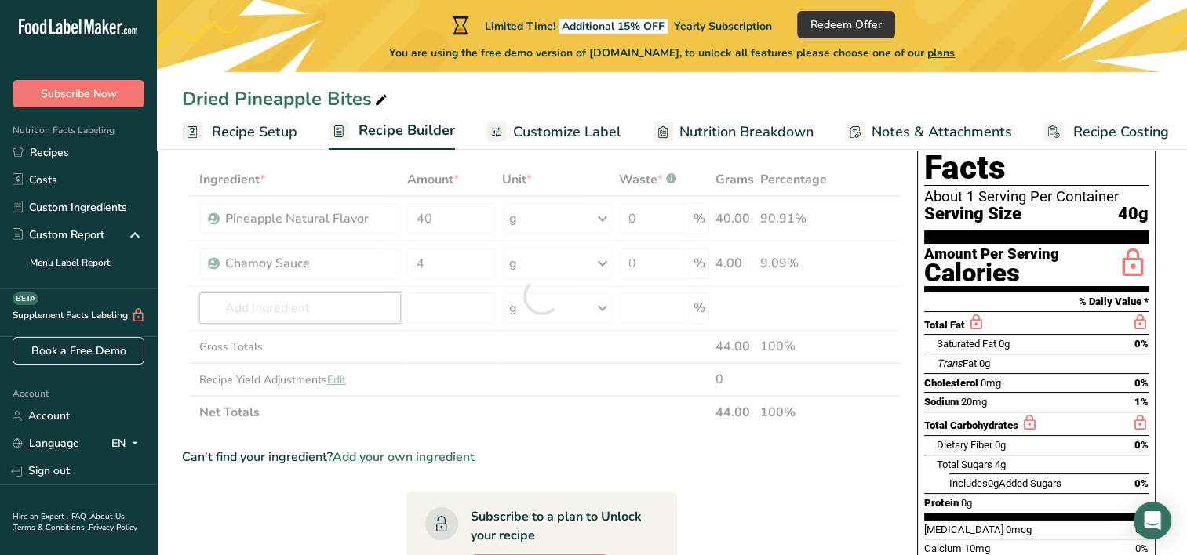
click at [270, 311] on div "Ingredient * Amount * Unit * Waste * .a-a{fill:#347362;}.b-a{fill:#fff;} Grams …" at bounding box center [541, 296] width 719 height 266
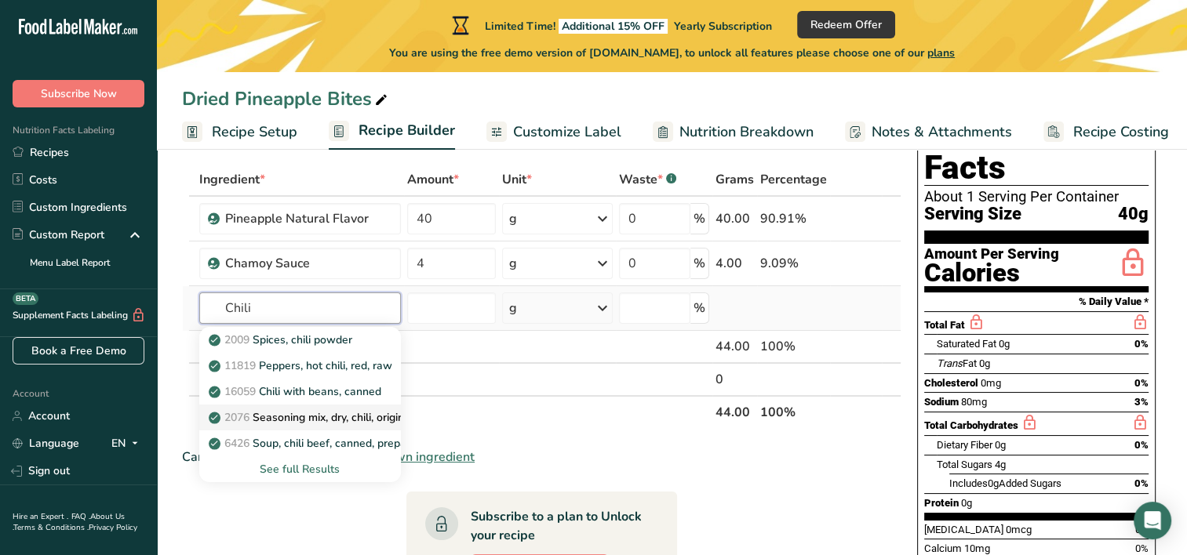
type input "Chili"
click at [301, 416] on p "2076 Seasoning mix, dry, chili, original" at bounding box center [313, 417] width 202 height 16
type input "Seasoning mix, dry, chili, original"
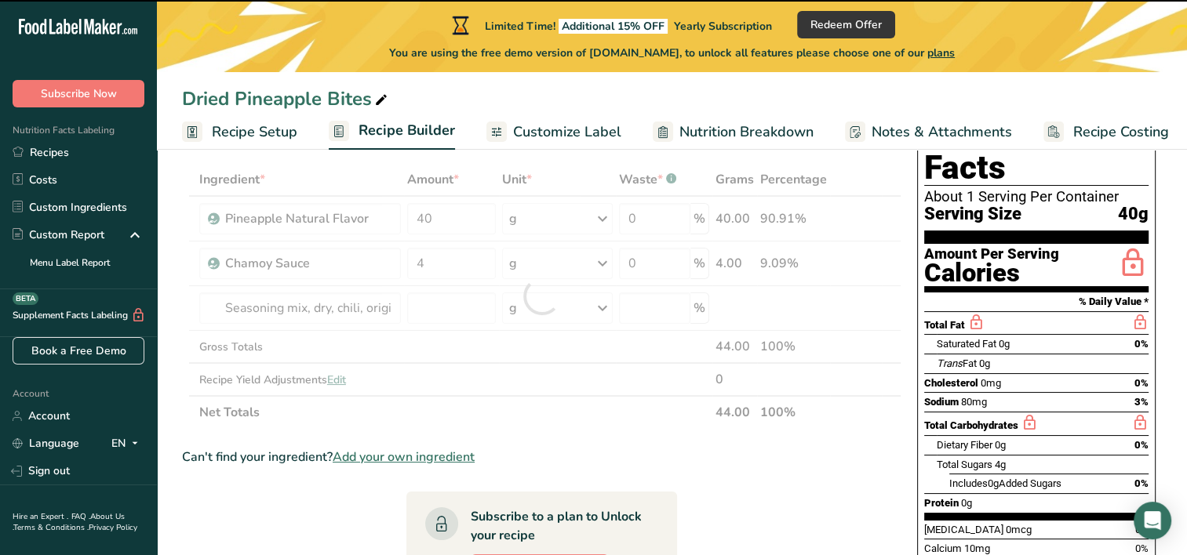
type input "0"
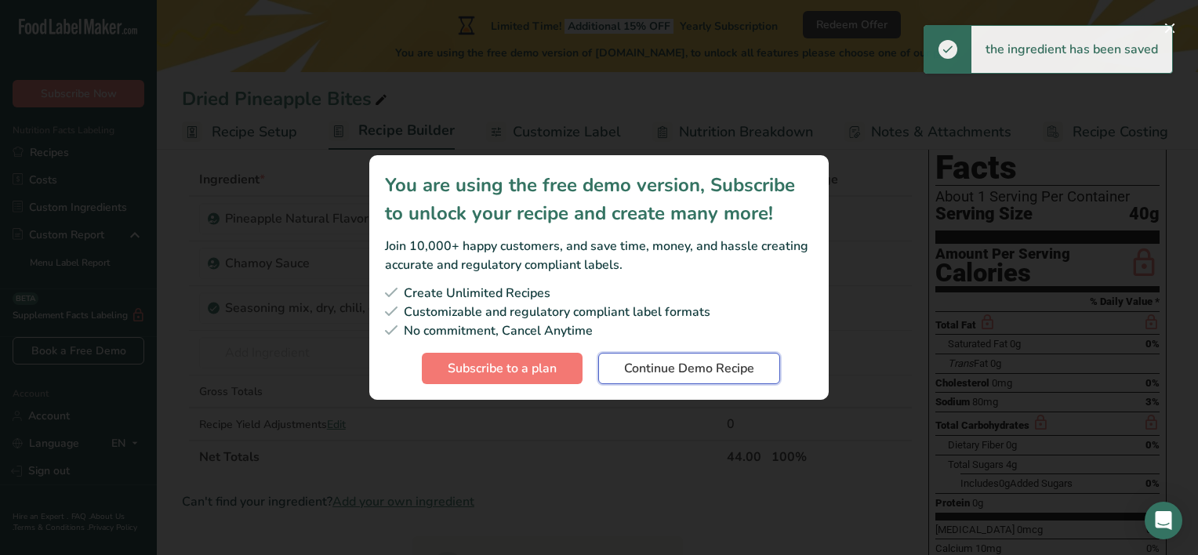
click at [666, 376] on span "Continue Demo Recipe" at bounding box center [689, 368] width 130 height 19
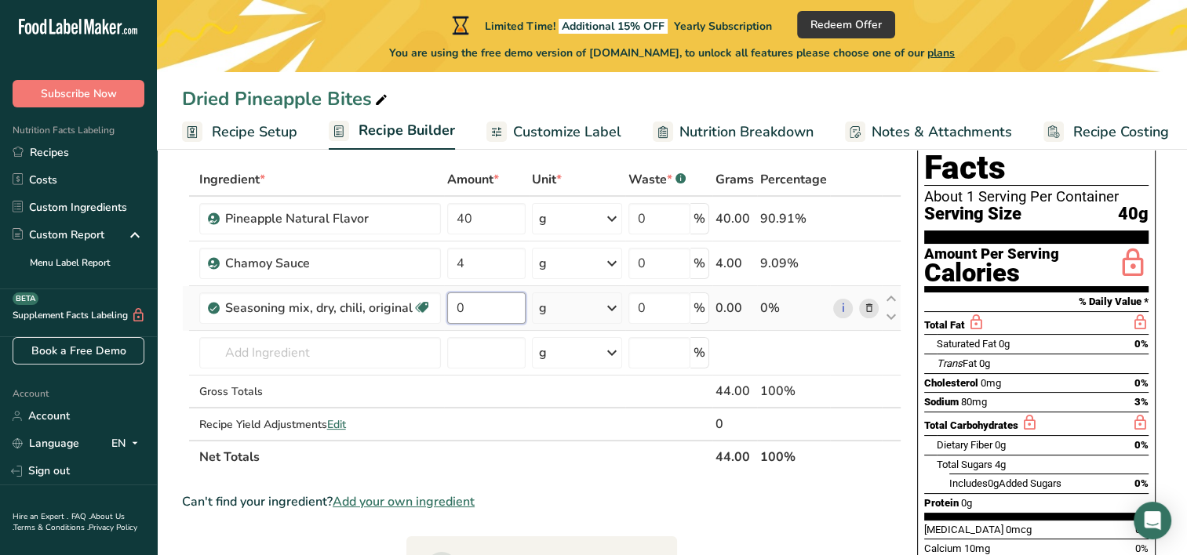
drag, startPoint x: 476, startPoint y: 315, endPoint x: 457, endPoint y: 316, distance: 18.9
click at [457, 316] on input "0" at bounding box center [486, 308] width 78 height 31
type input "6"
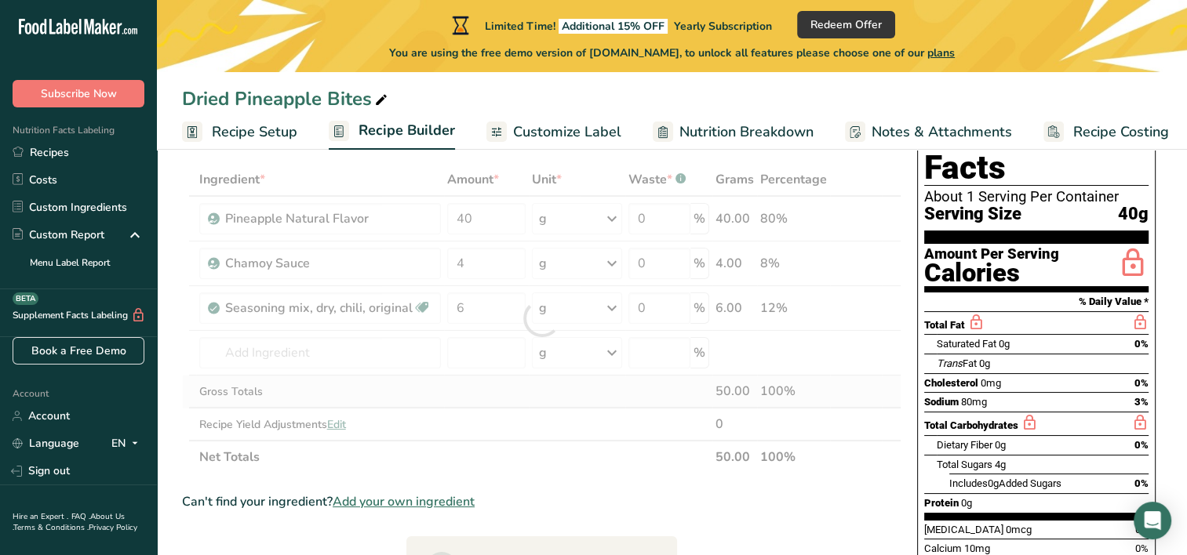
click at [536, 395] on div "Ingredient * Amount * Unit * Waste * .a-a{fill:#347362;}.b-a{fill:#fff;} Grams …" at bounding box center [541, 318] width 719 height 311
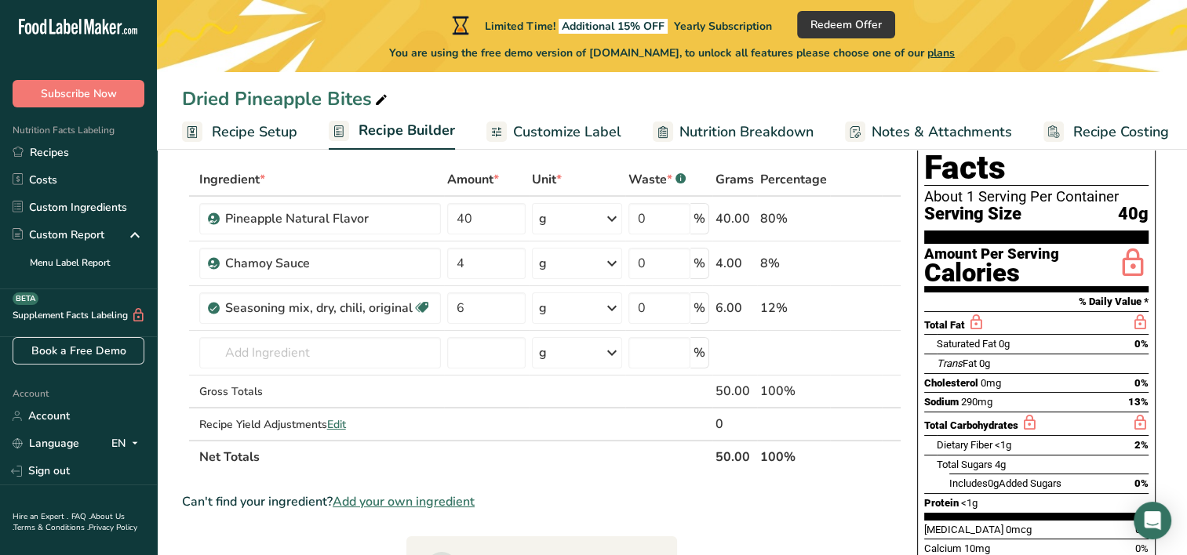
click at [621, 499] on div "Can't find your ingredient? Add your own ingredient" at bounding box center [541, 502] width 719 height 19
click at [226, 351] on input "text" at bounding box center [320, 352] width 242 height 31
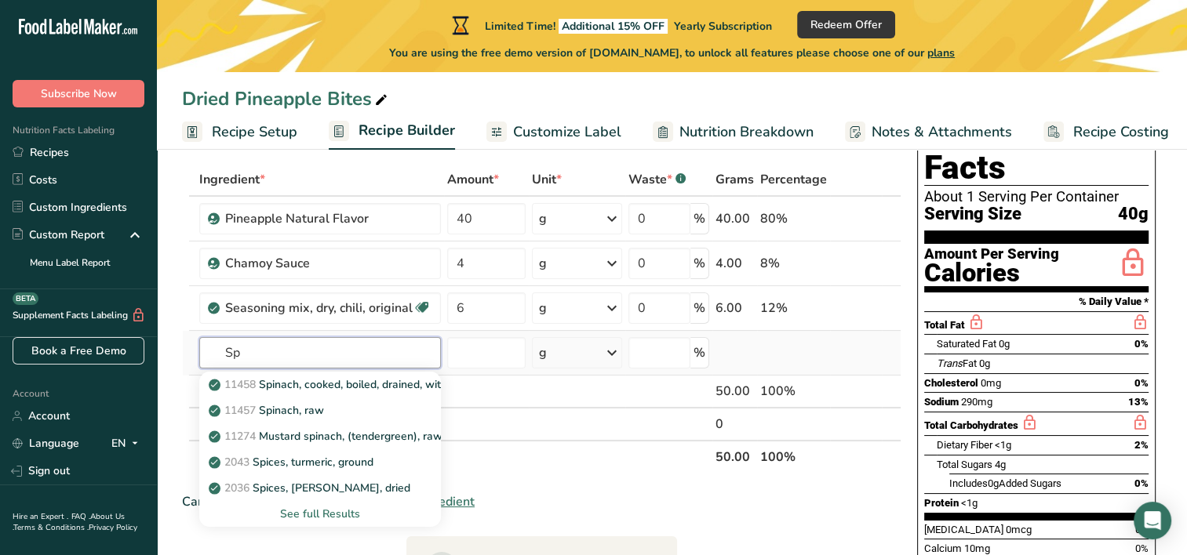
type input "S"
type input "Chili"
click at [321, 380] on p "2009 Spices, chili powder" at bounding box center [282, 384] width 140 height 16
type input "Spices, chili powder"
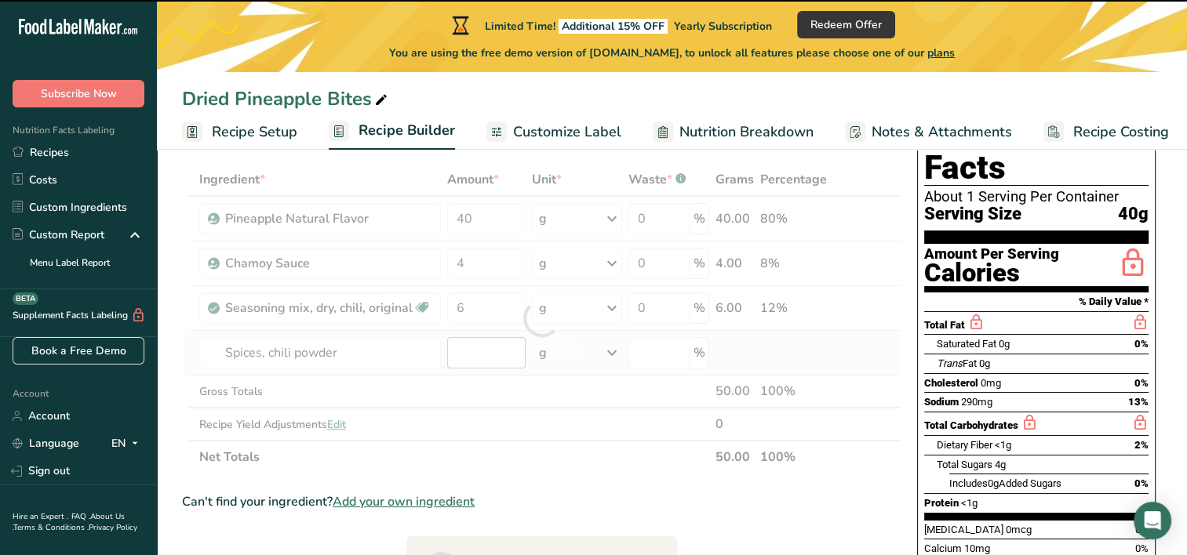
type input "0"
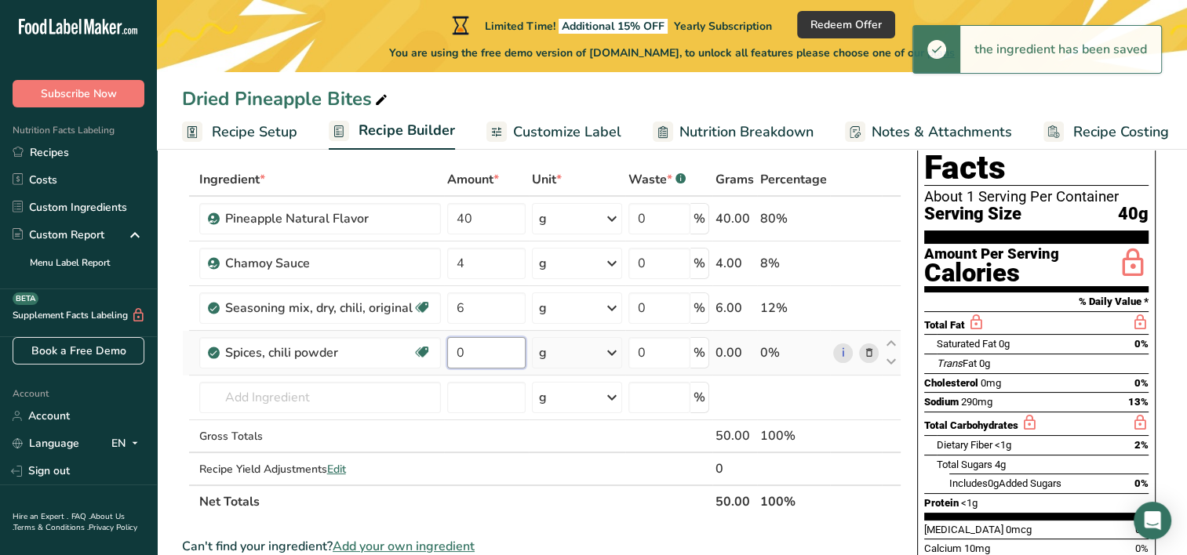
click at [466, 355] on input "0" at bounding box center [486, 352] width 78 height 31
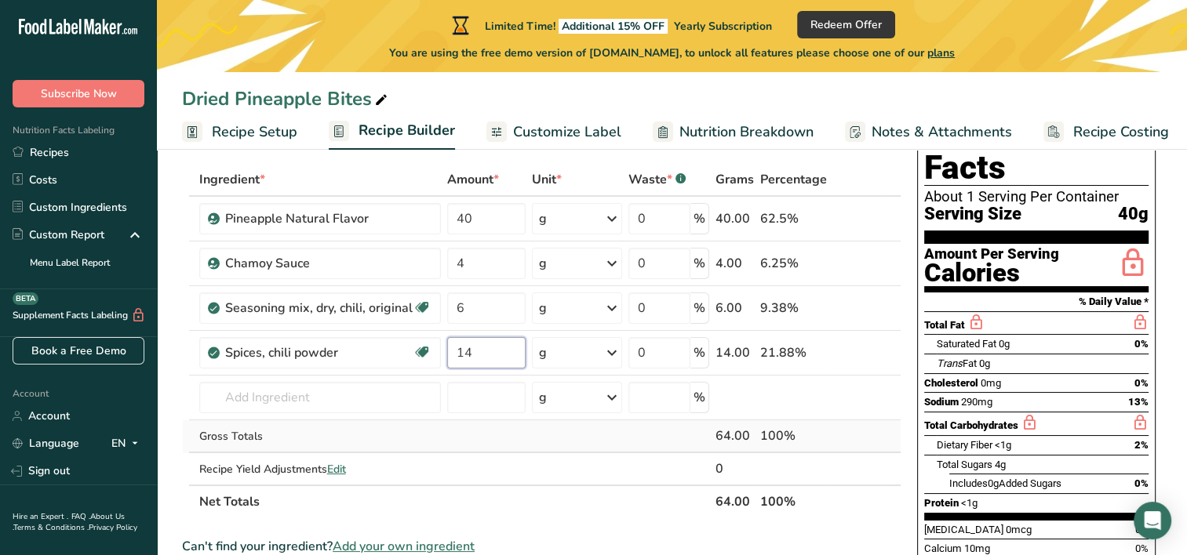
type input "14"
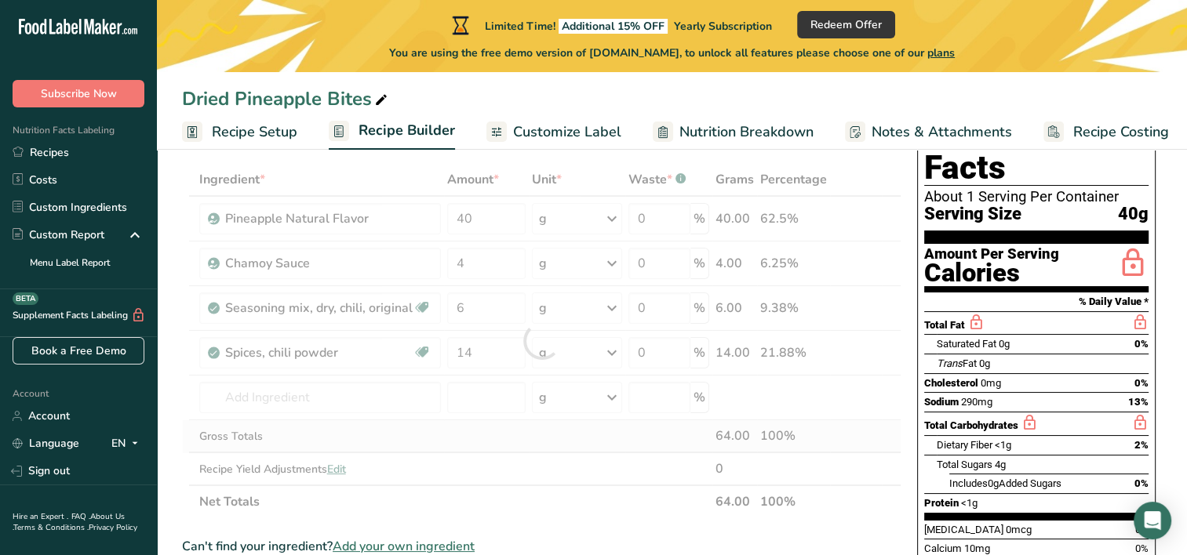
click at [527, 435] on div "Ingredient * Amount * Unit * Waste * .a-a{fill:#347362;}.b-a{fill:#fff;} Grams …" at bounding box center [541, 340] width 719 height 355
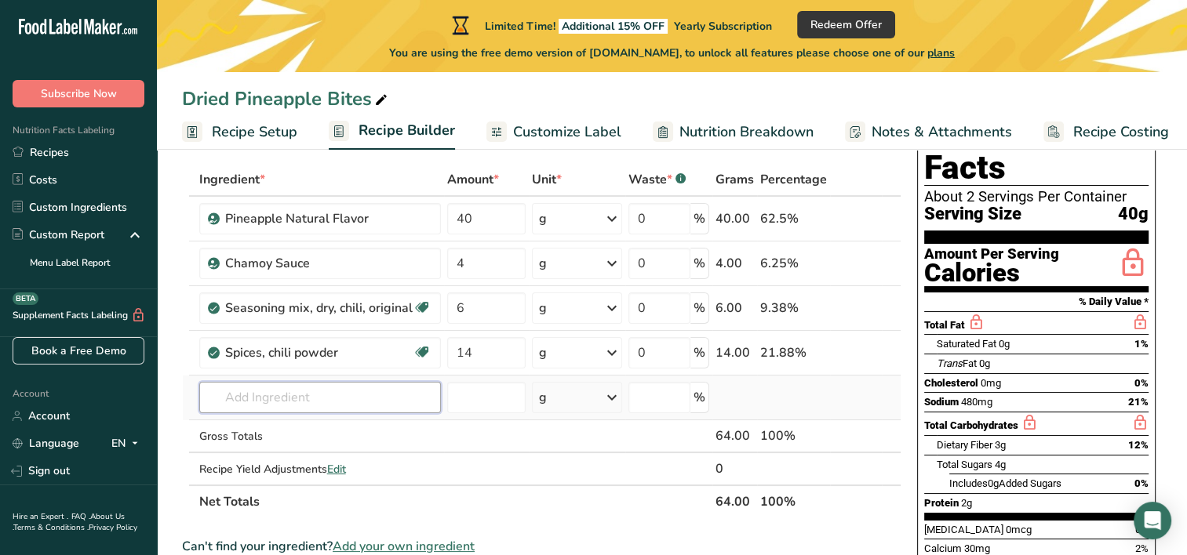
click at [315, 400] on input "text" at bounding box center [320, 397] width 242 height 31
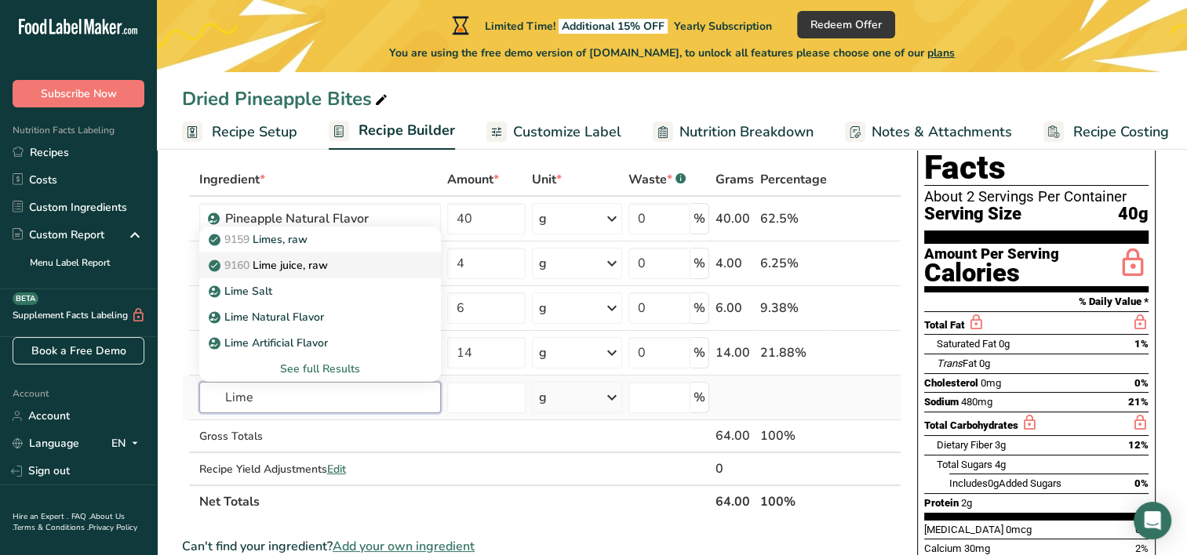
type input "Lime"
click at [289, 263] on p "9160 Lime juice, raw" at bounding box center [270, 265] width 116 height 16
type input "Lime juice, raw"
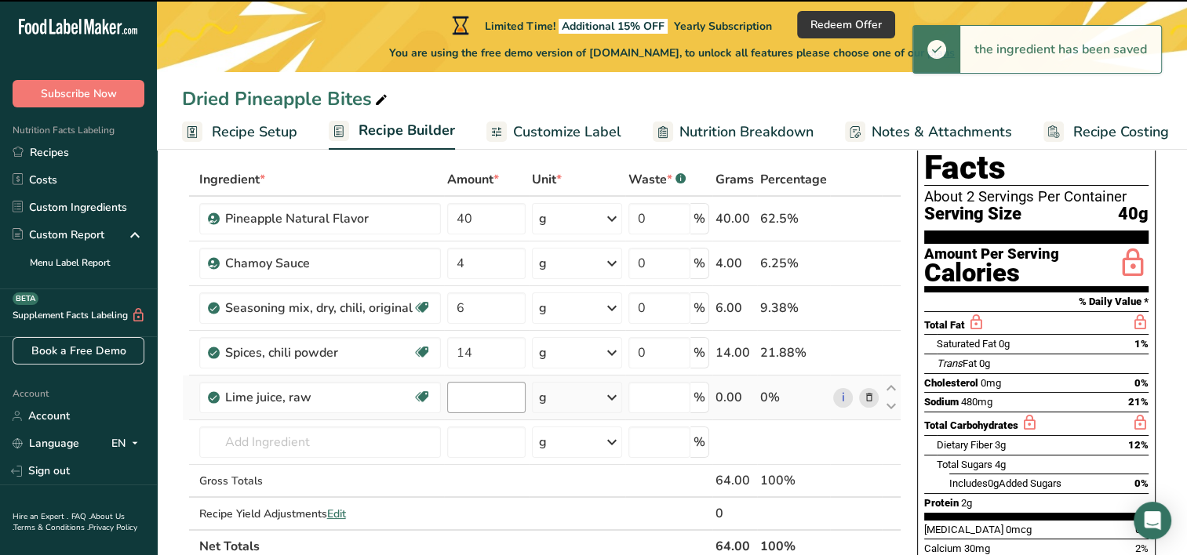
type input "0"
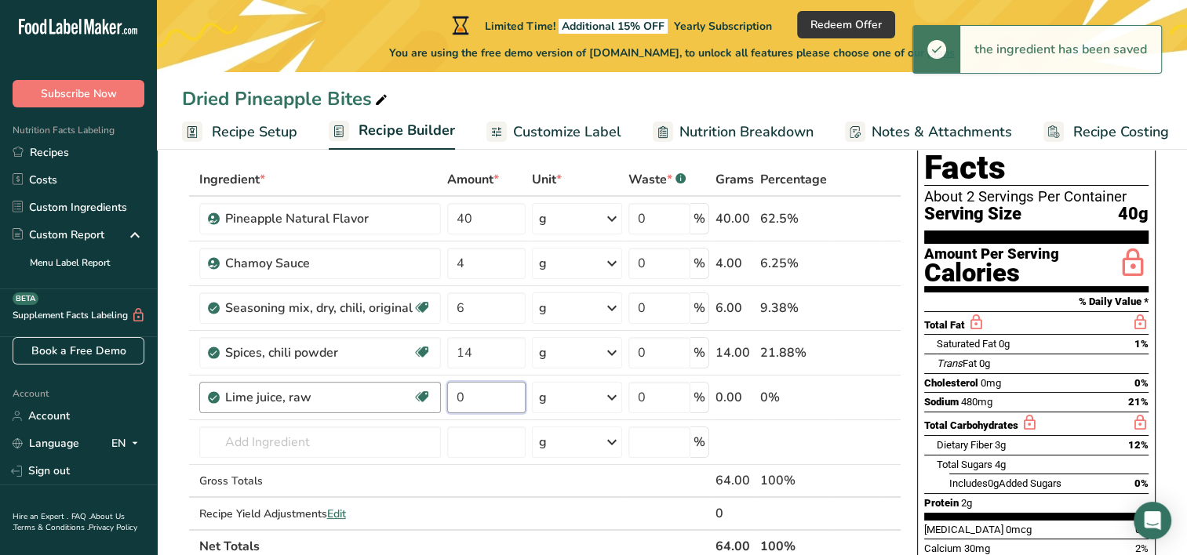
drag, startPoint x: 473, startPoint y: 398, endPoint x: 438, endPoint y: 400, distance: 34.5
click at [438, 400] on tr "Lime juice, raw Dairy free Gluten free Vegan Vegetarian Soy free 0 g Portions 1…" at bounding box center [542, 398] width 718 height 45
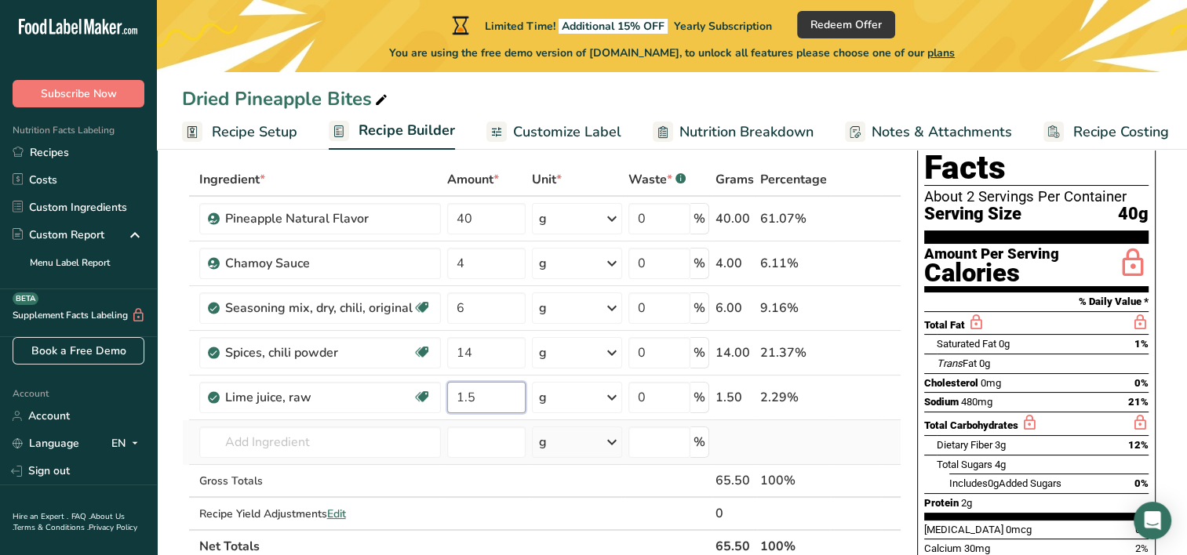
type input "1.5"
click at [828, 455] on div "Ingredient * Amount * Unit * Waste * .a-a{fill:#347362;}.b-a{fill:#fff;} Grams …" at bounding box center [541, 363] width 719 height 400
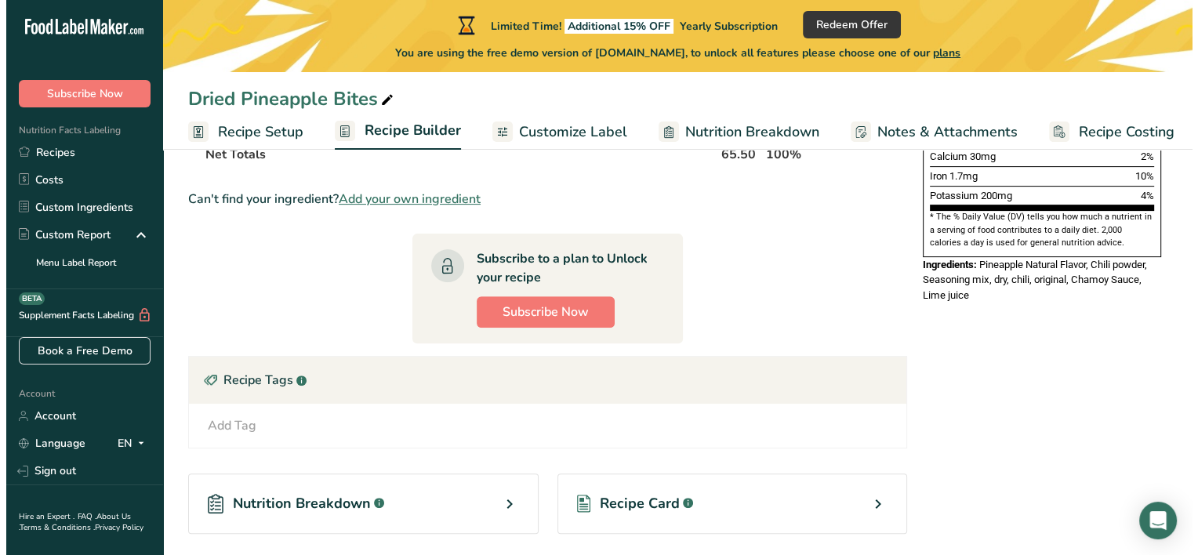
scroll to position [392, 0]
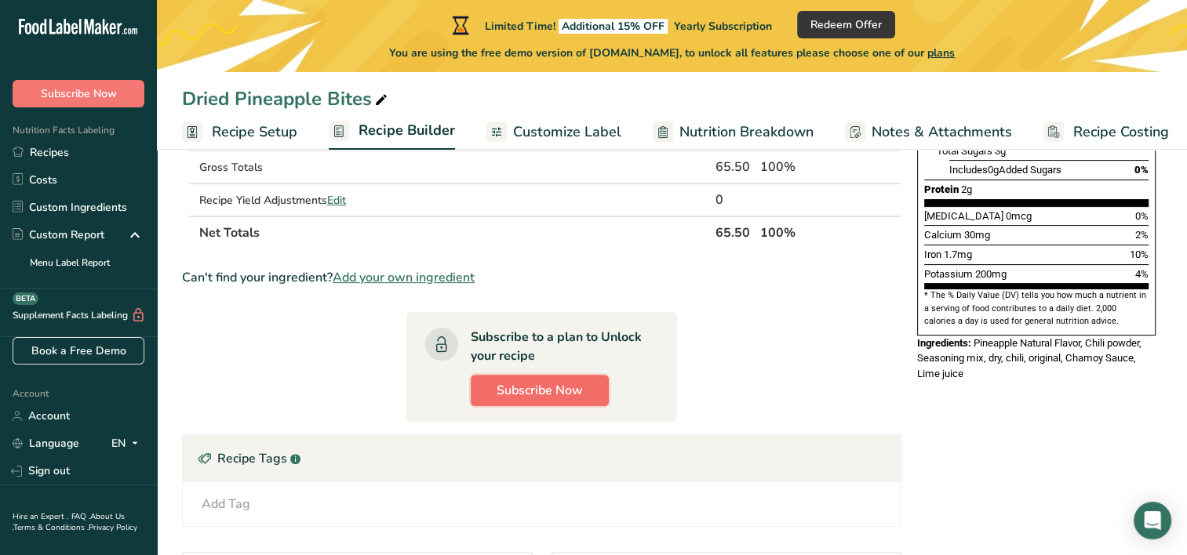
click at [555, 389] on span "Subscribe Now" at bounding box center [539, 390] width 86 height 19
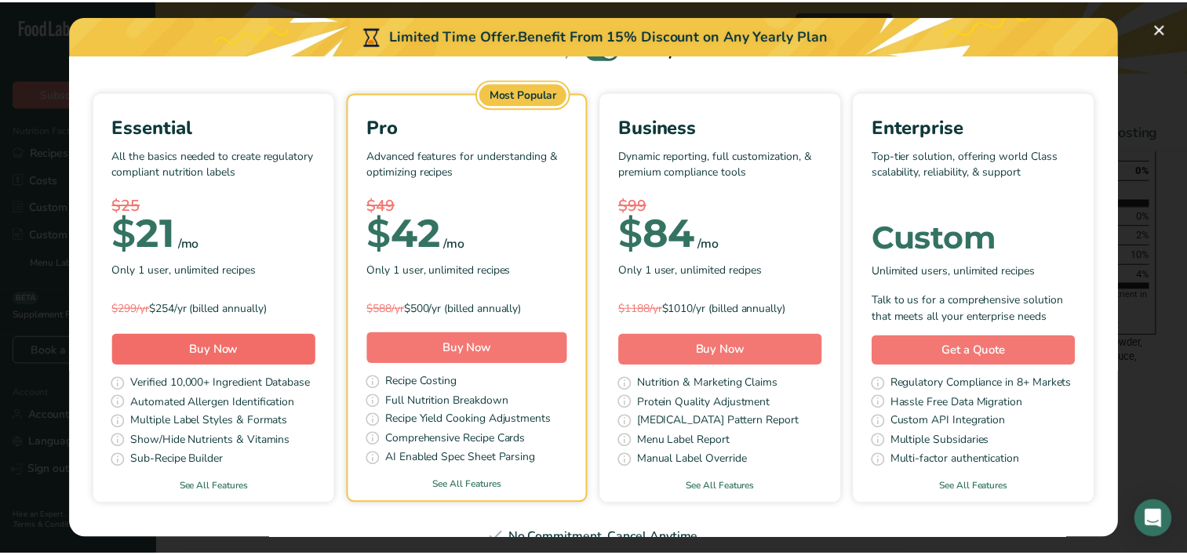
scroll to position [64, 0]
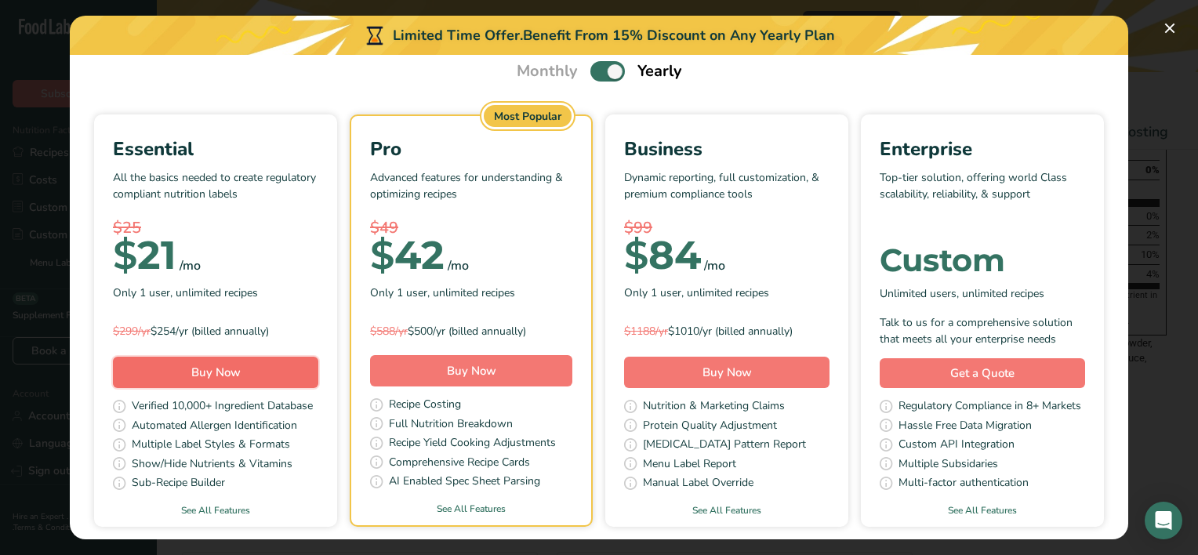
click at [241, 373] on span "Buy Now" at bounding box center [215, 373] width 49 height 16
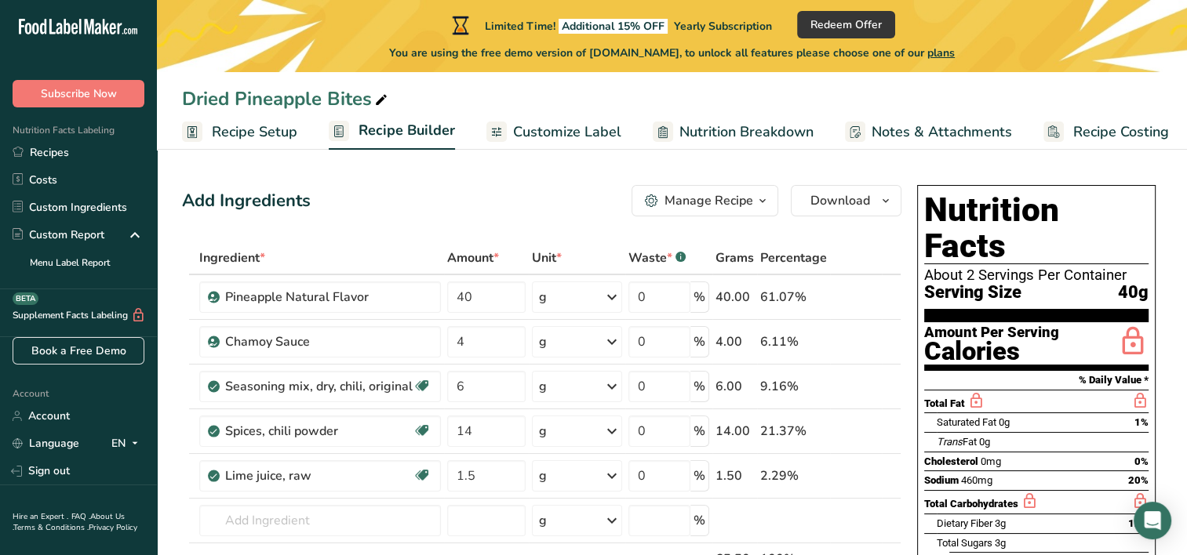
drag, startPoint x: 764, startPoint y: 200, endPoint x: 764, endPoint y: 209, distance: 8.6
click at [764, 209] on icon "button" at bounding box center [762, 201] width 13 height 20
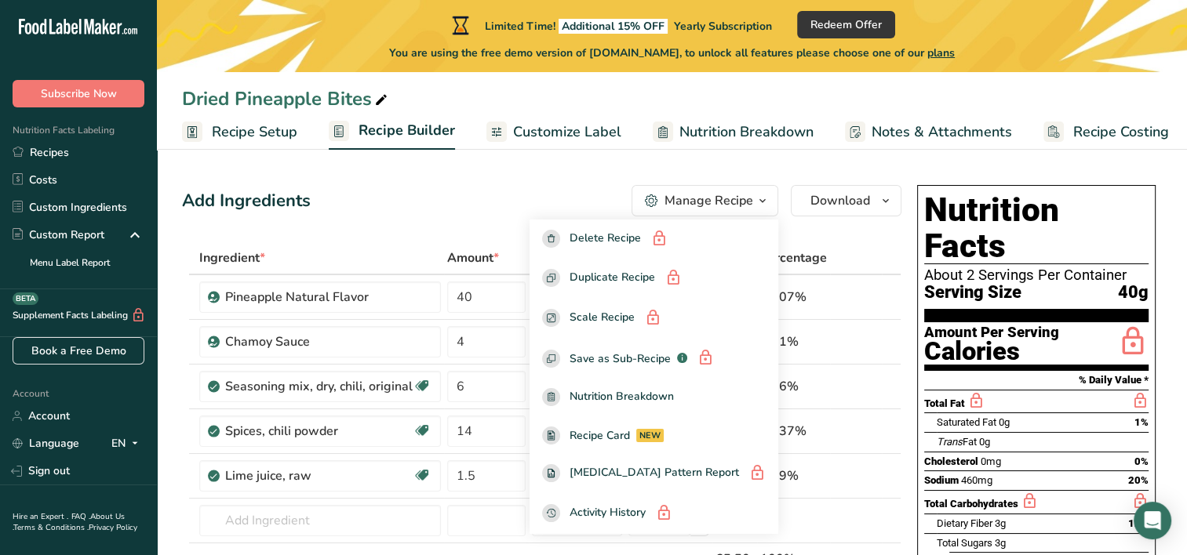
click at [766, 194] on icon "button" at bounding box center [762, 201] width 13 height 20
